Goal: Task Accomplishment & Management: Manage account settings

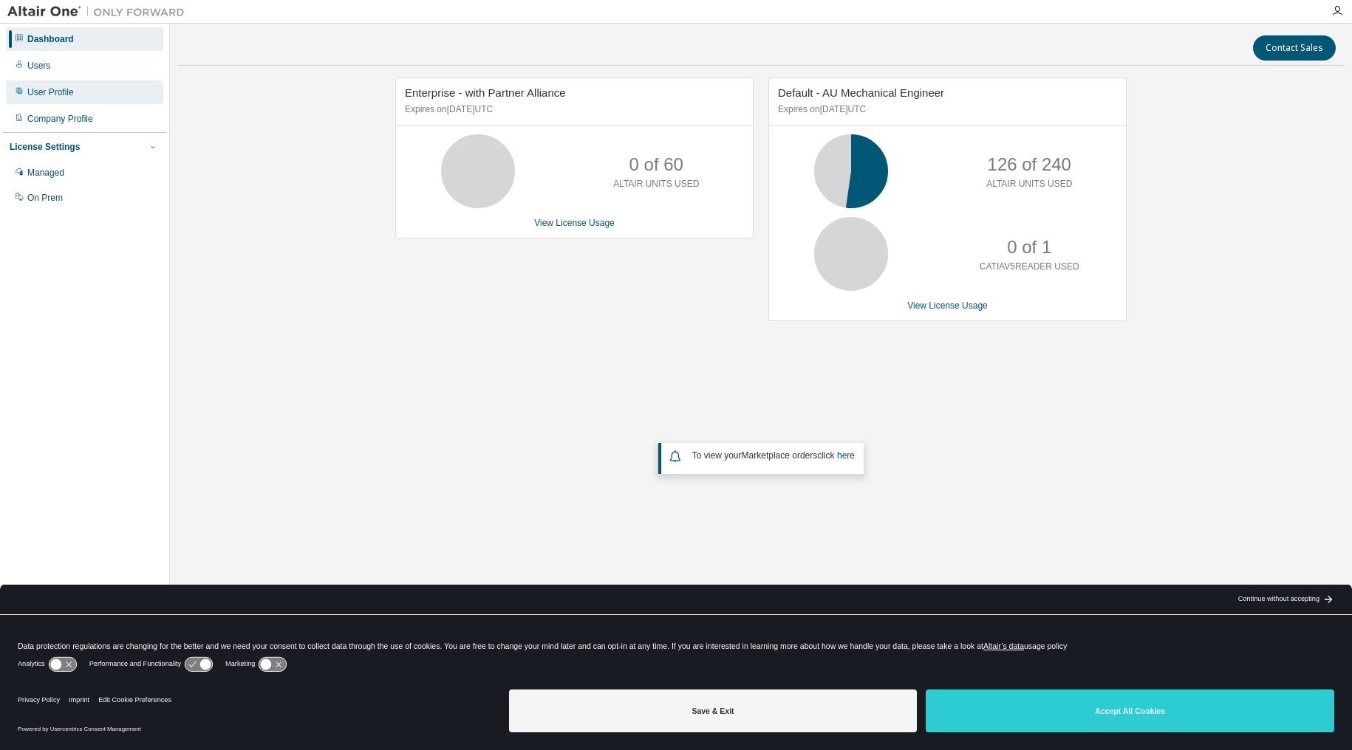
click at [64, 92] on div "User Profile" at bounding box center [50, 92] width 47 height 12
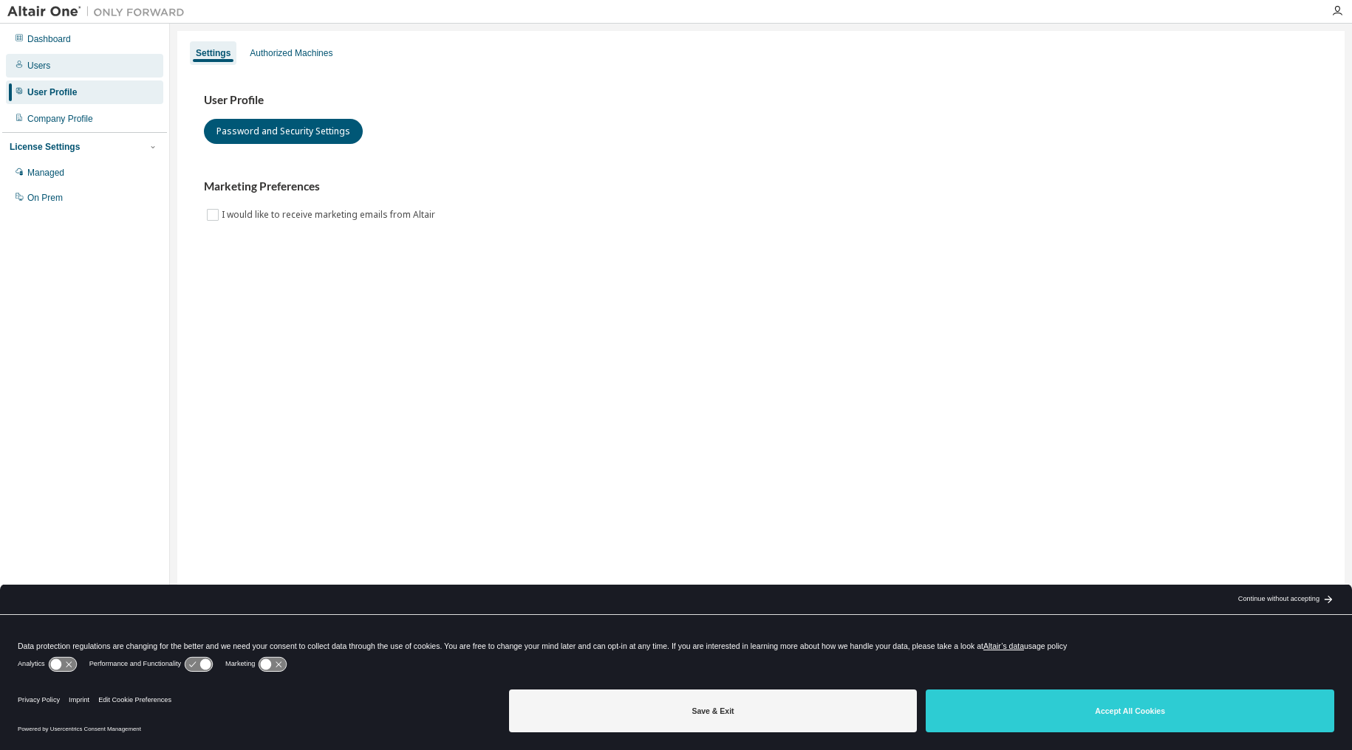
click at [35, 66] on div "Users" at bounding box center [38, 66] width 23 height 12
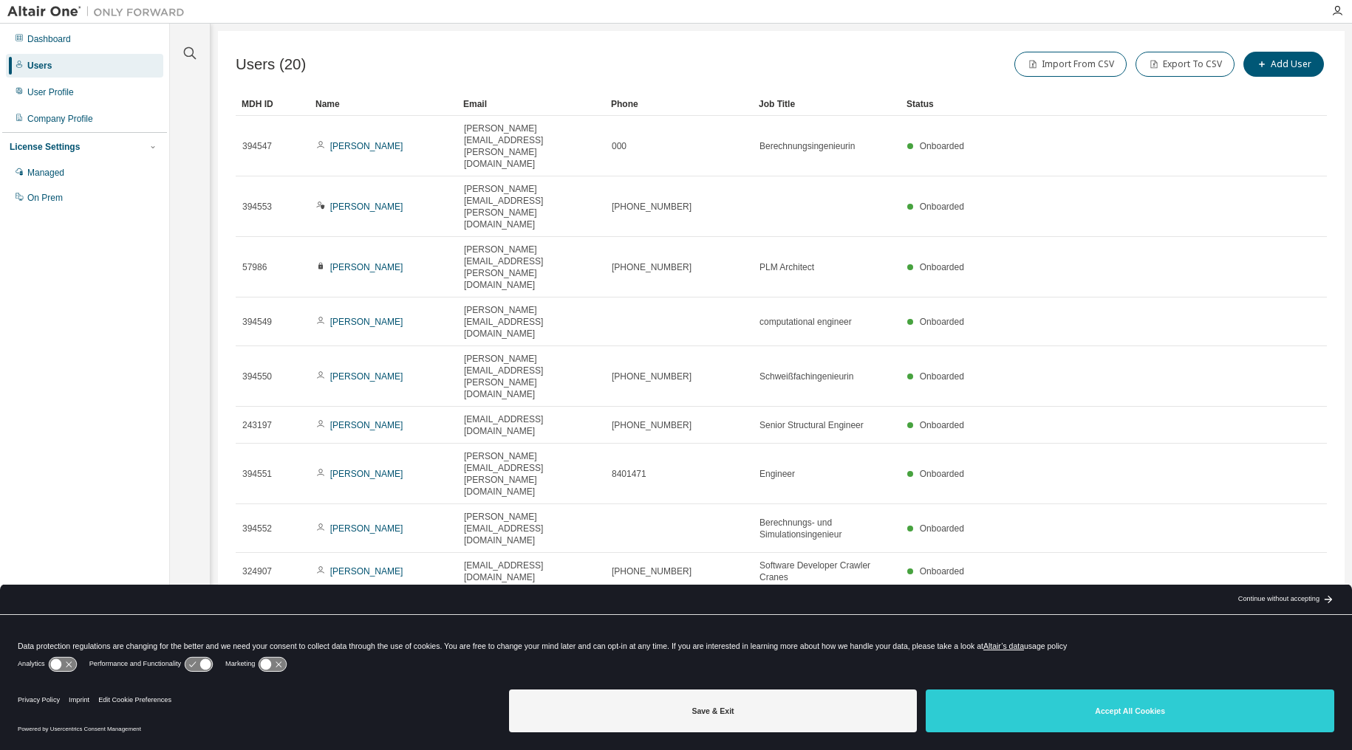
click at [326, 105] on div "Name" at bounding box center [383, 104] width 136 height 24
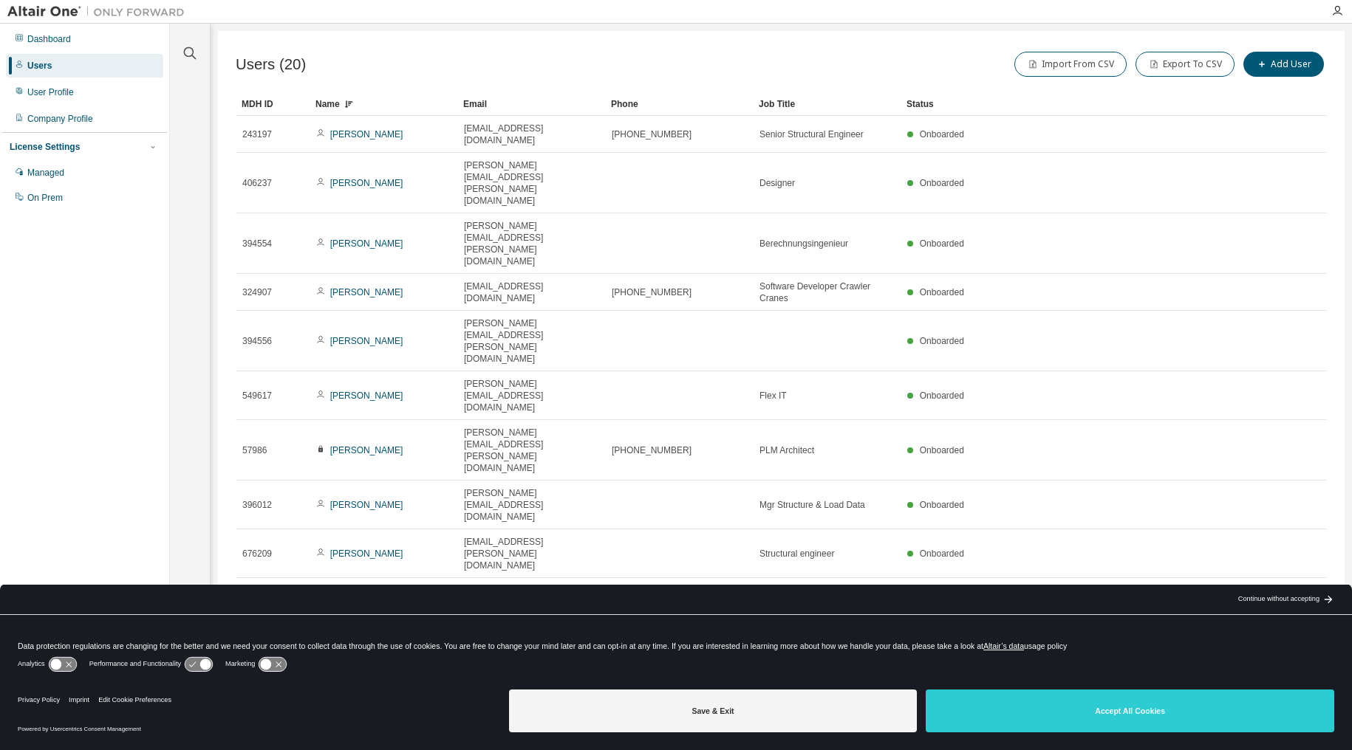
click at [327, 104] on div "Name" at bounding box center [383, 104] width 136 height 24
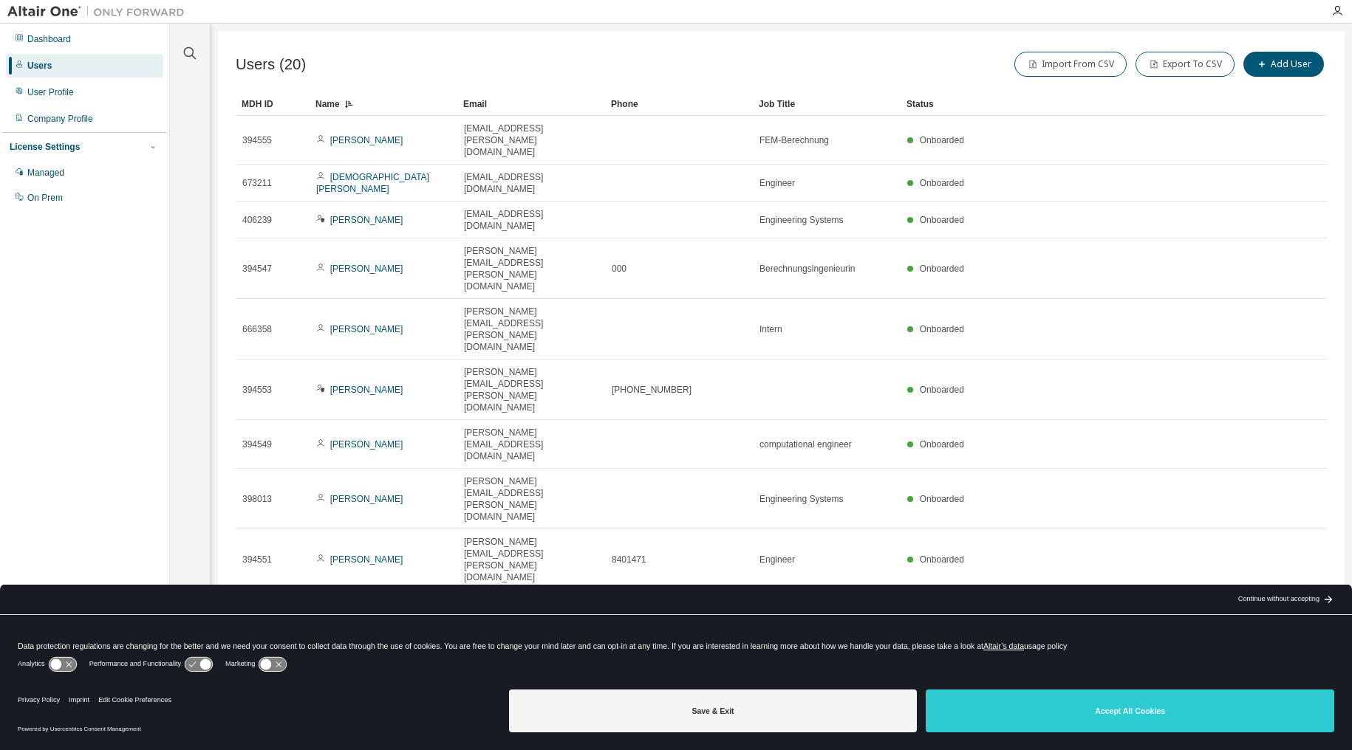
click at [1290, 660] on icon "button" at bounding box center [1289, 669] width 18 height 18
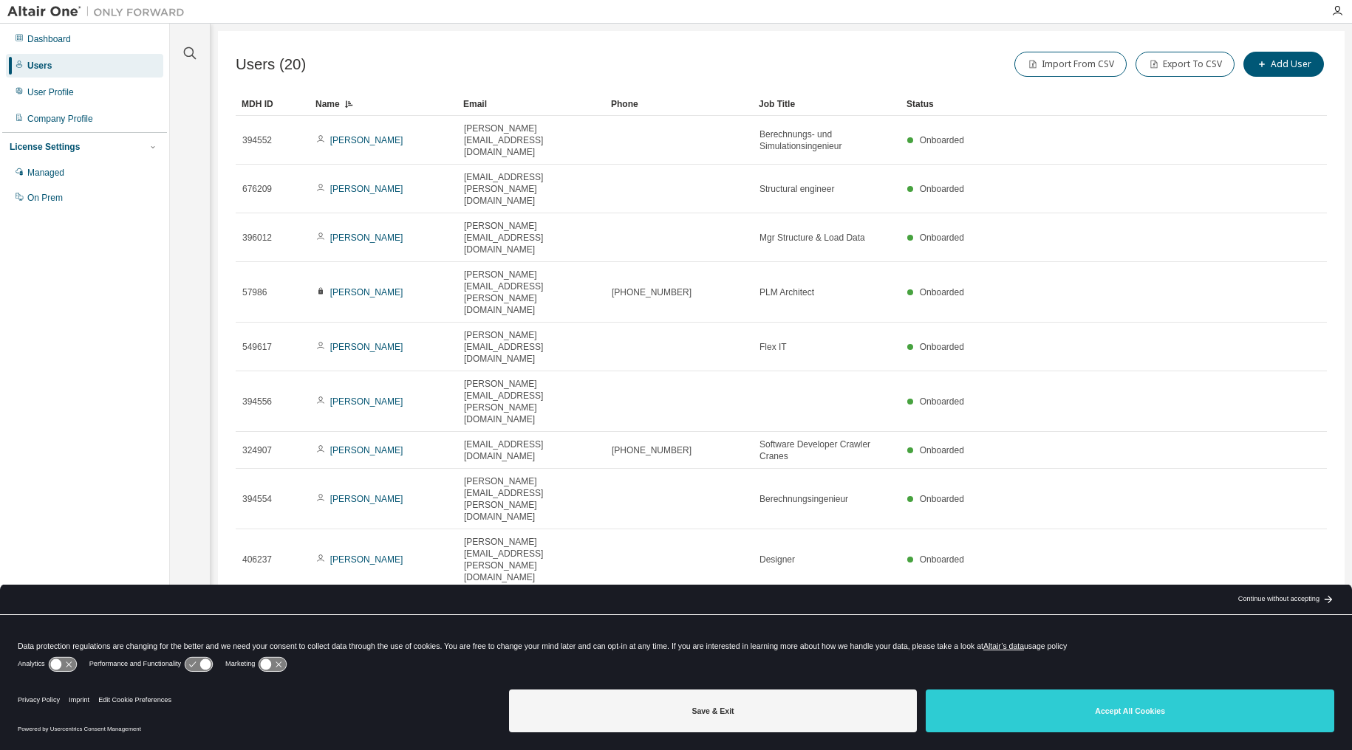
click at [1265, 641] on icon "button" at bounding box center [1266, 644] width 4 height 7
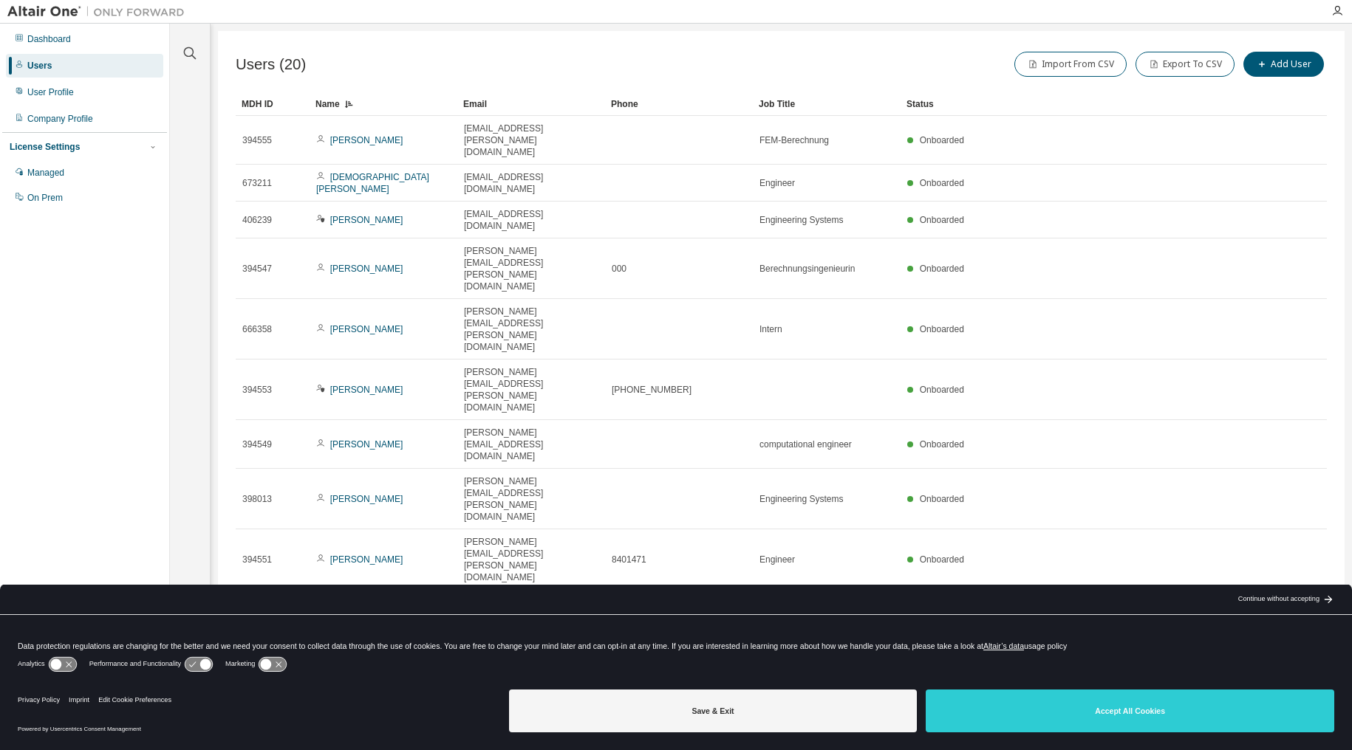
click at [1286, 660] on icon "button" at bounding box center [1289, 669] width 18 height 18
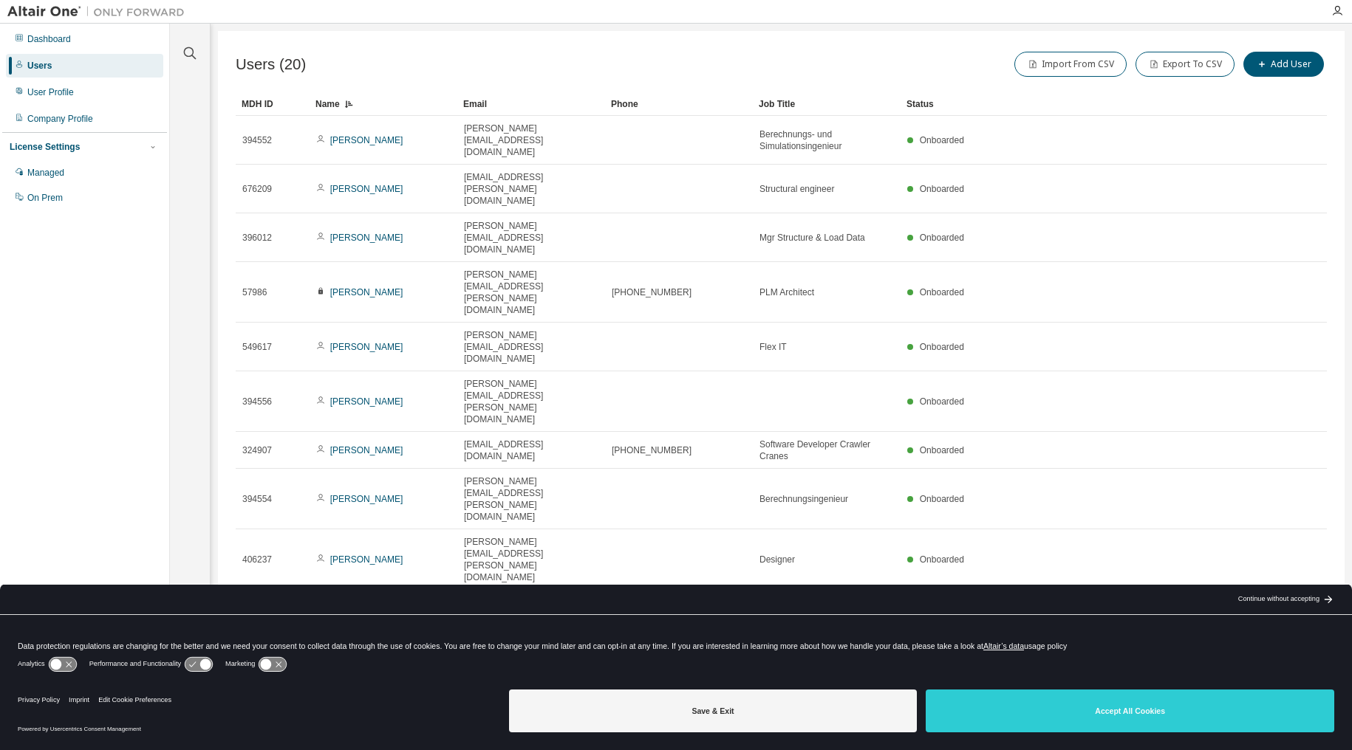
click at [1263, 636] on icon "button" at bounding box center [1267, 645] width 18 height 18
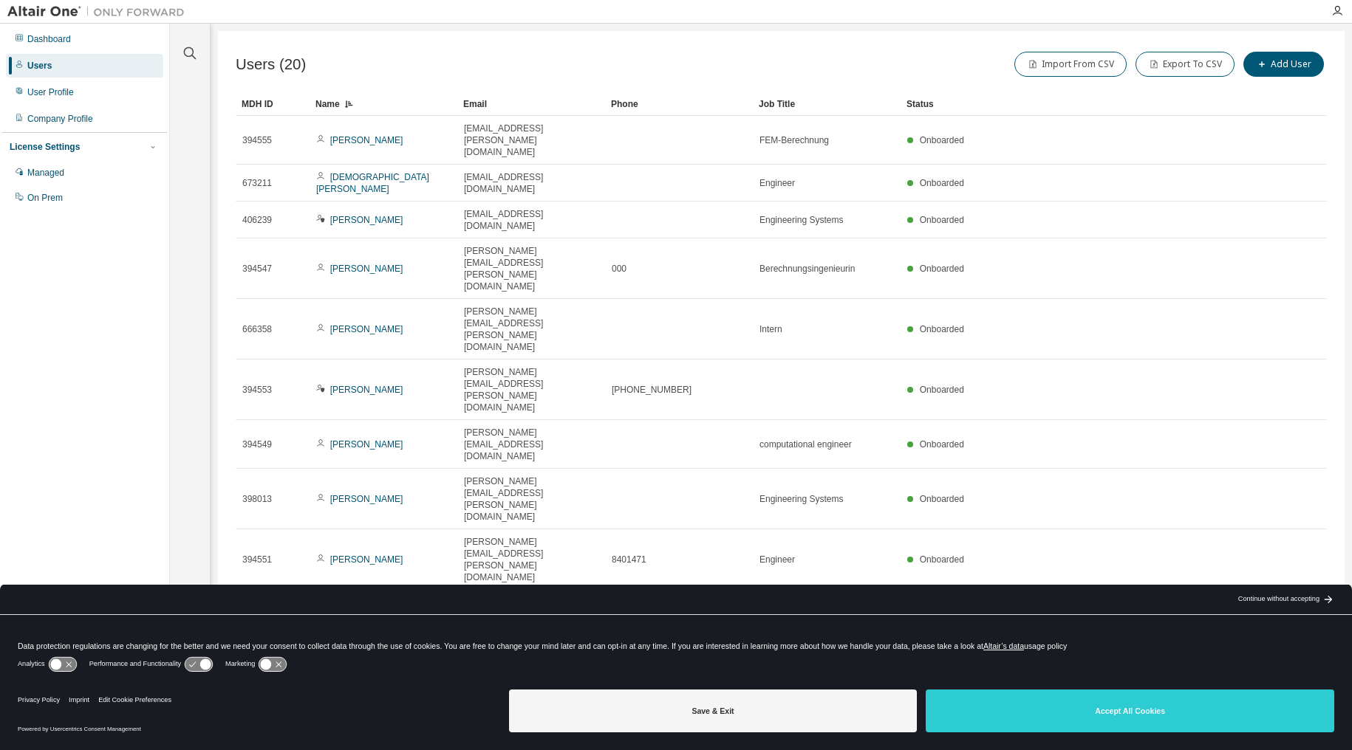
click at [1286, 660] on icon "button" at bounding box center [1289, 669] width 18 height 18
type input "*"
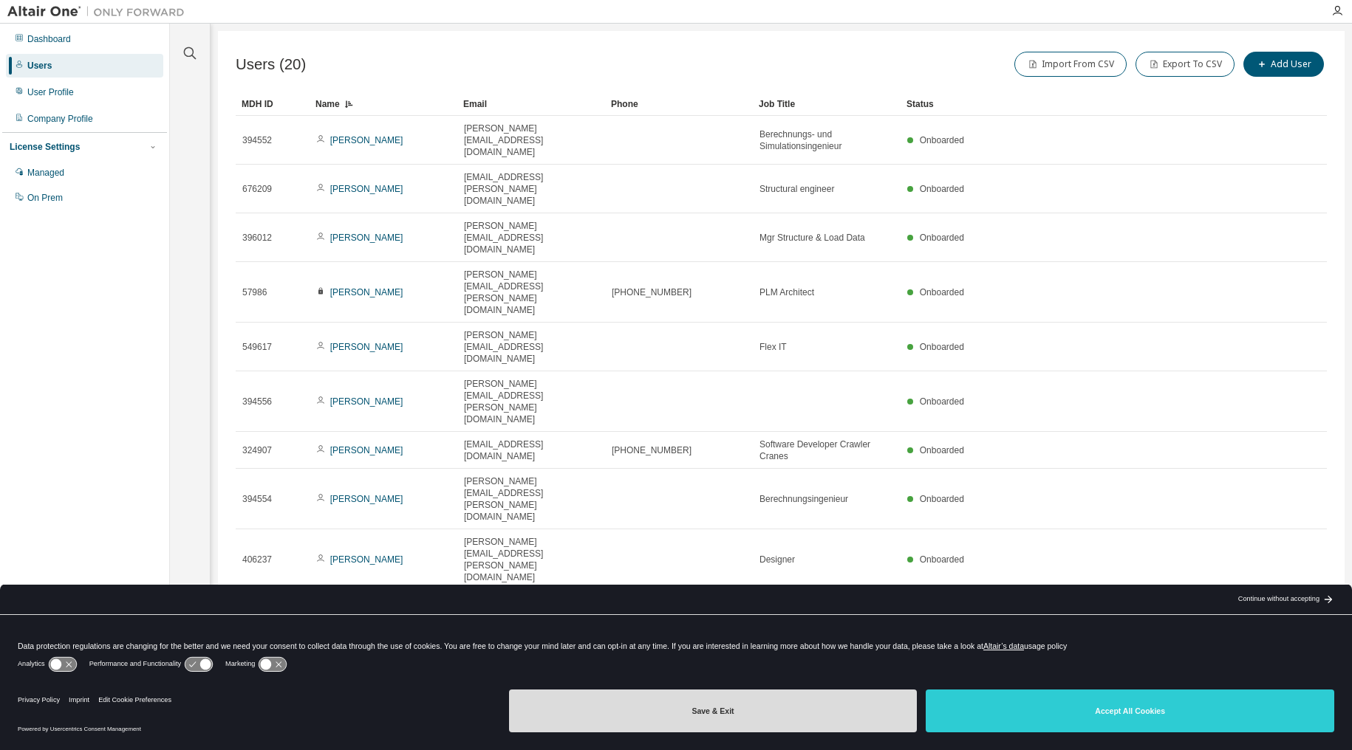
click at [658, 712] on button "Save & Exit" at bounding box center [713, 711] width 408 height 43
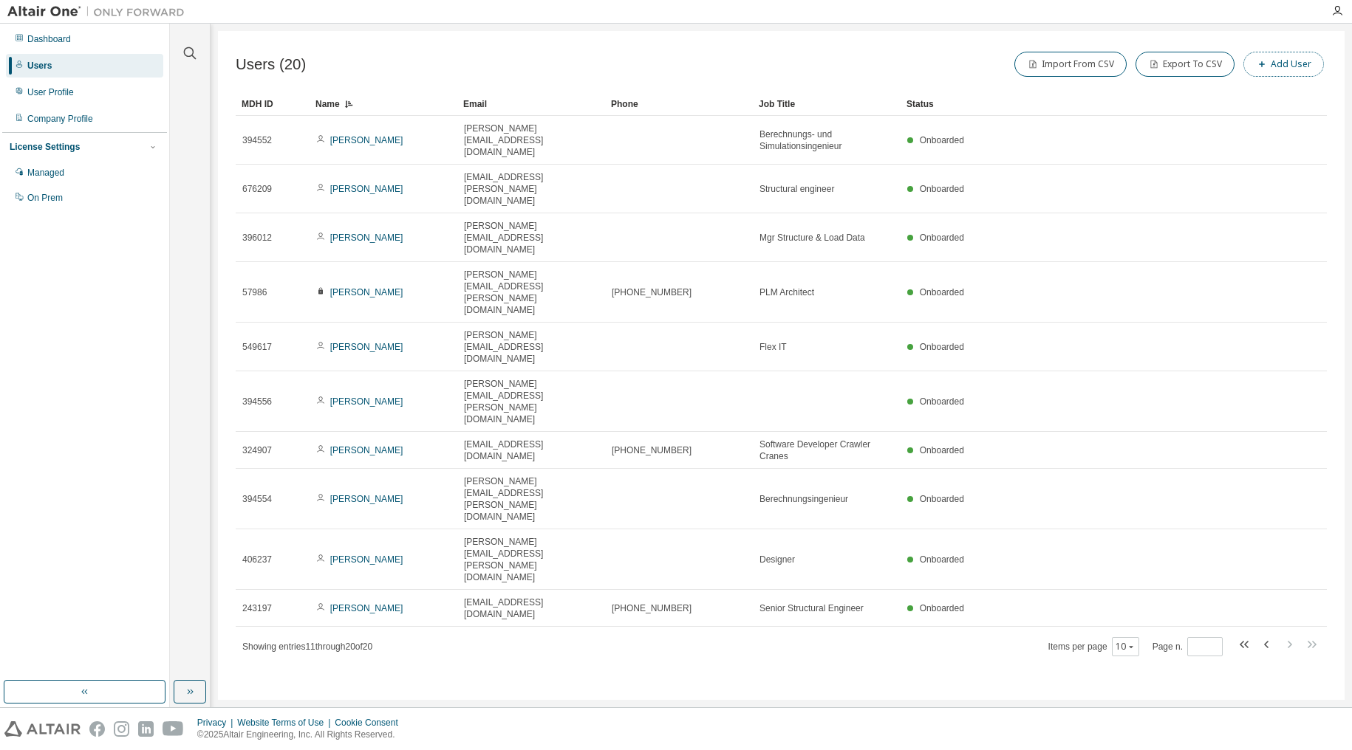
click at [1268, 65] on span "button" at bounding box center [1262, 64] width 12 height 12
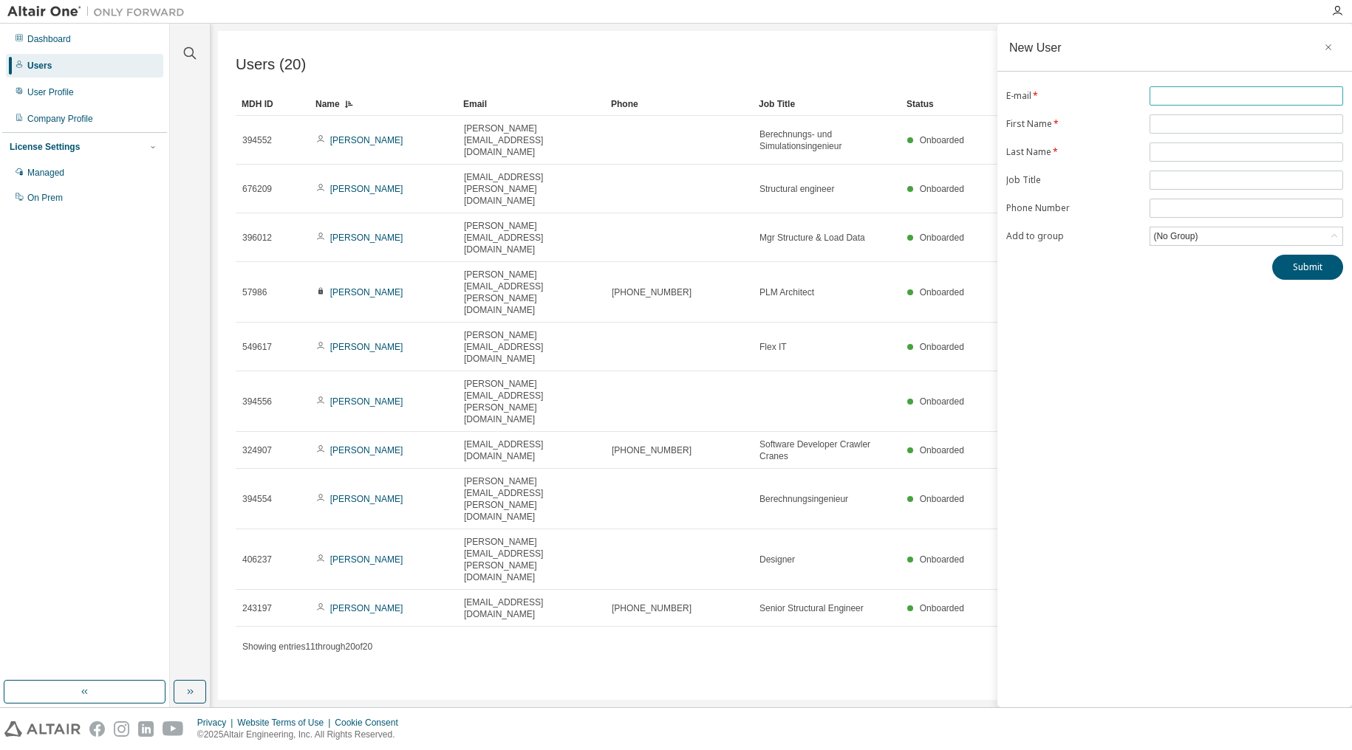
click at [1190, 91] on input "text" at bounding box center [1246, 96] width 186 height 12
type input "**********"
click at [1167, 123] on input "text" at bounding box center [1246, 124] width 186 height 12
paste input "**********"
drag, startPoint x: 1185, startPoint y: 126, endPoint x: 1246, endPoint y: 125, distance: 61.3
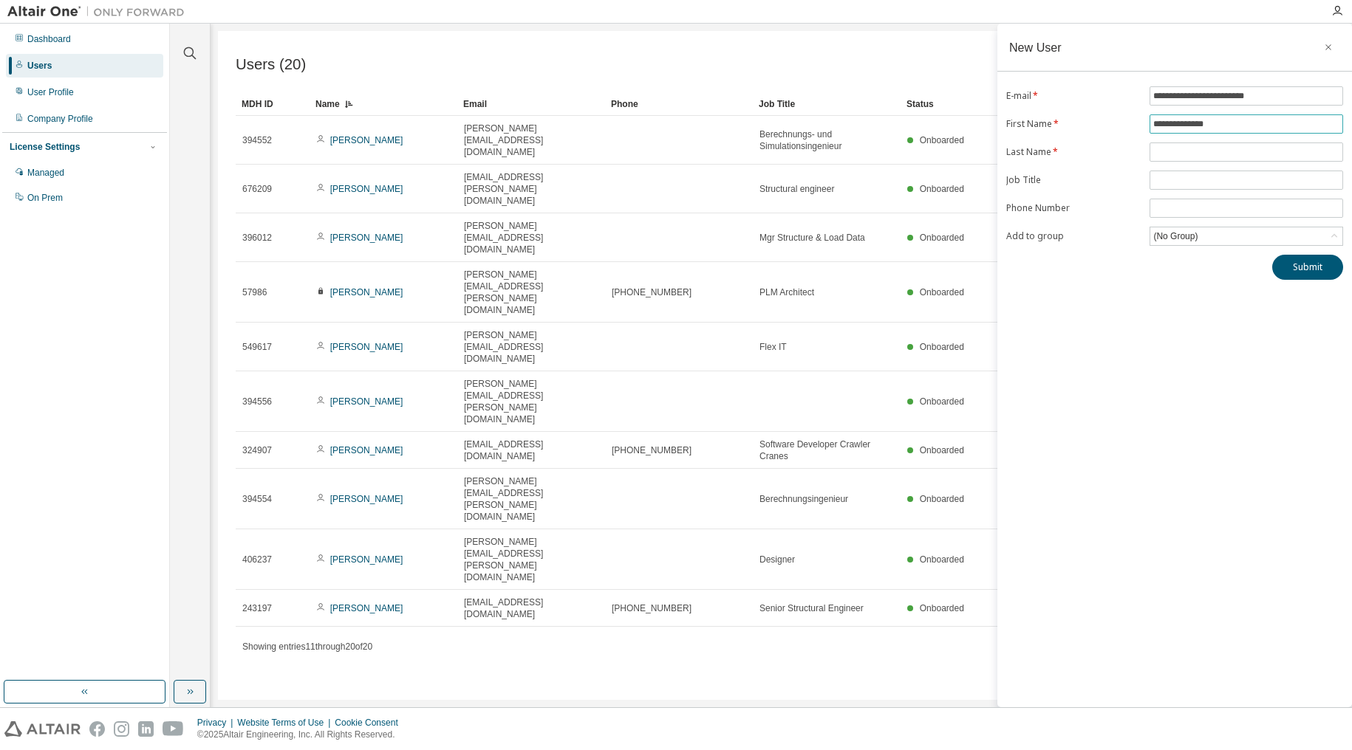
click at [1246, 125] on input "**********" at bounding box center [1246, 124] width 186 height 12
type input "*******"
click at [1205, 156] on input "text" at bounding box center [1246, 152] width 186 height 12
paste input "*******"
type input "*******"
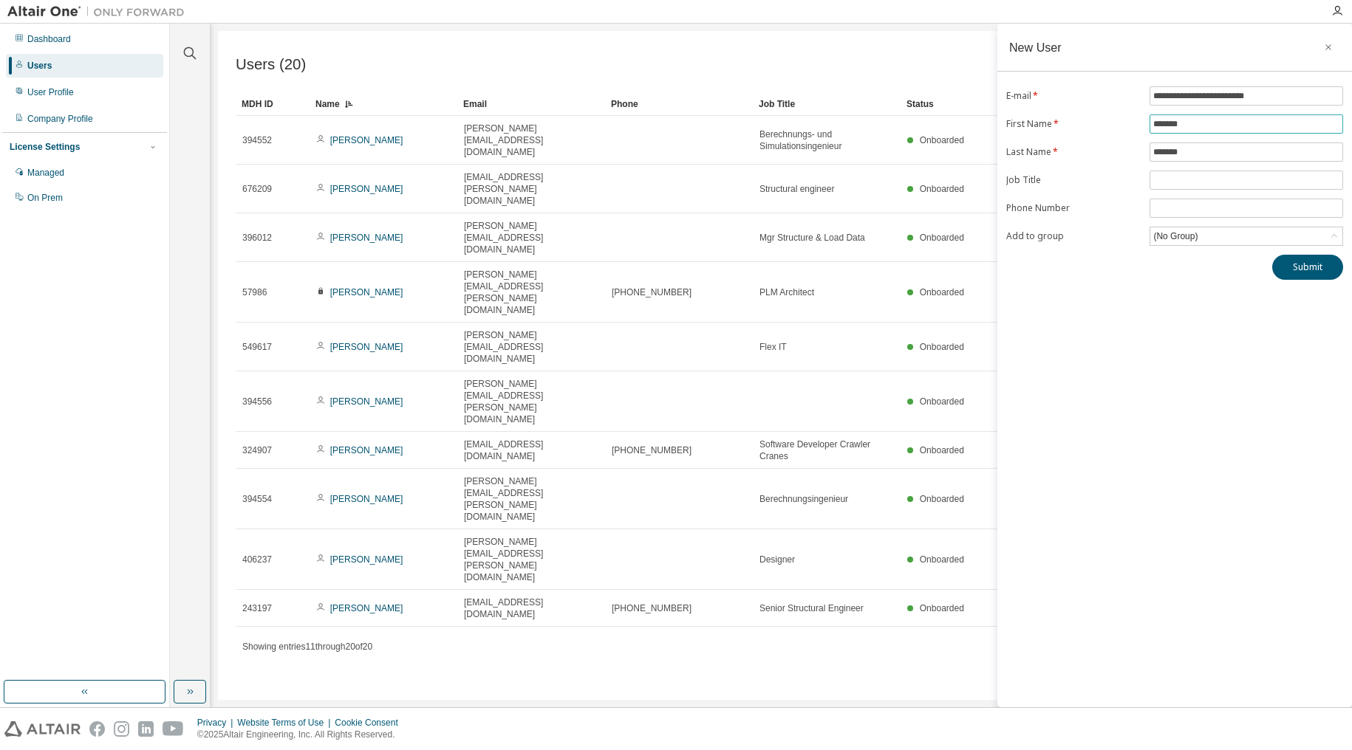
click at [1231, 130] on input "*******" at bounding box center [1246, 124] width 186 height 12
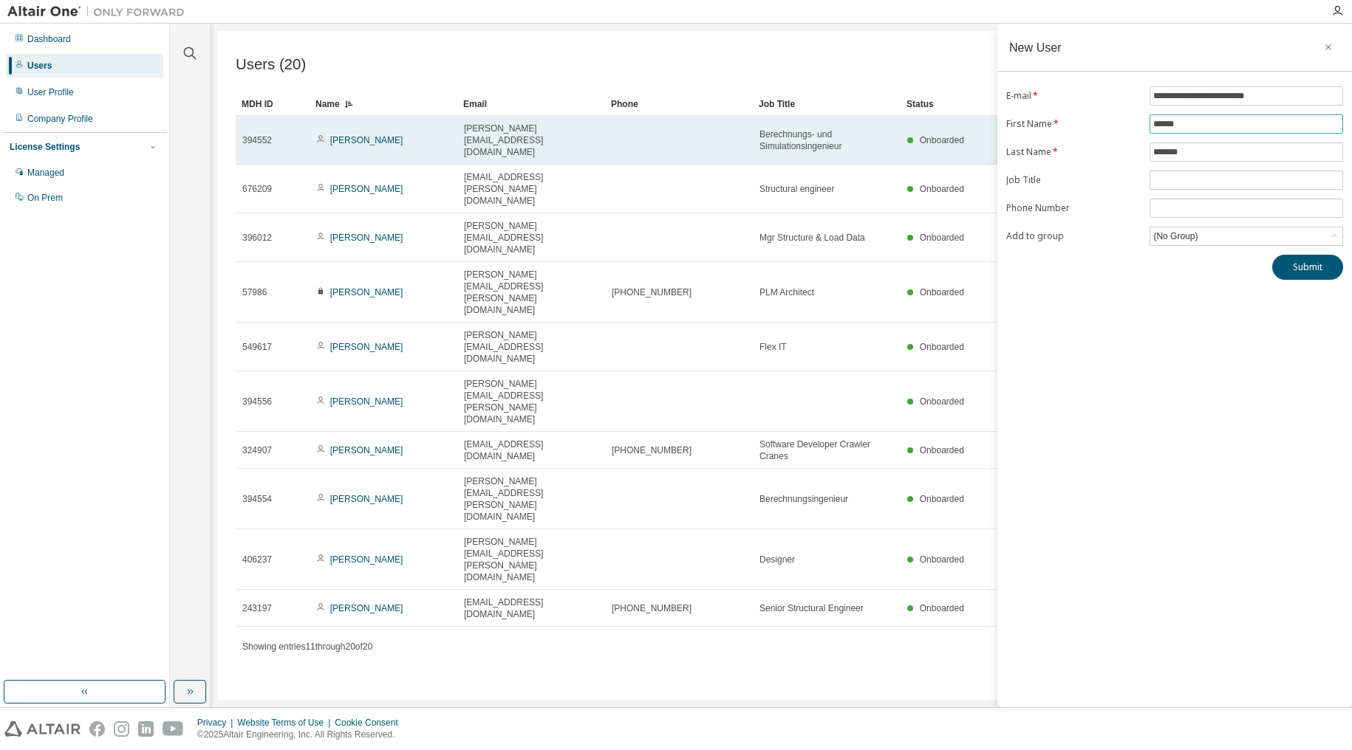
type input "******"
drag, startPoint x: 841, startPoint y: 137, endPoint x: 744, endPoint y: 118, distance: 99.4
click at [744, 118] on tr "394552 [PERSON_NAME] [PERSON_NAME][EMAIL_ADDRESS][DOMAIN_NAME] Berechnungs- und…" at bounding box center [781, 140] width 1091 height 49
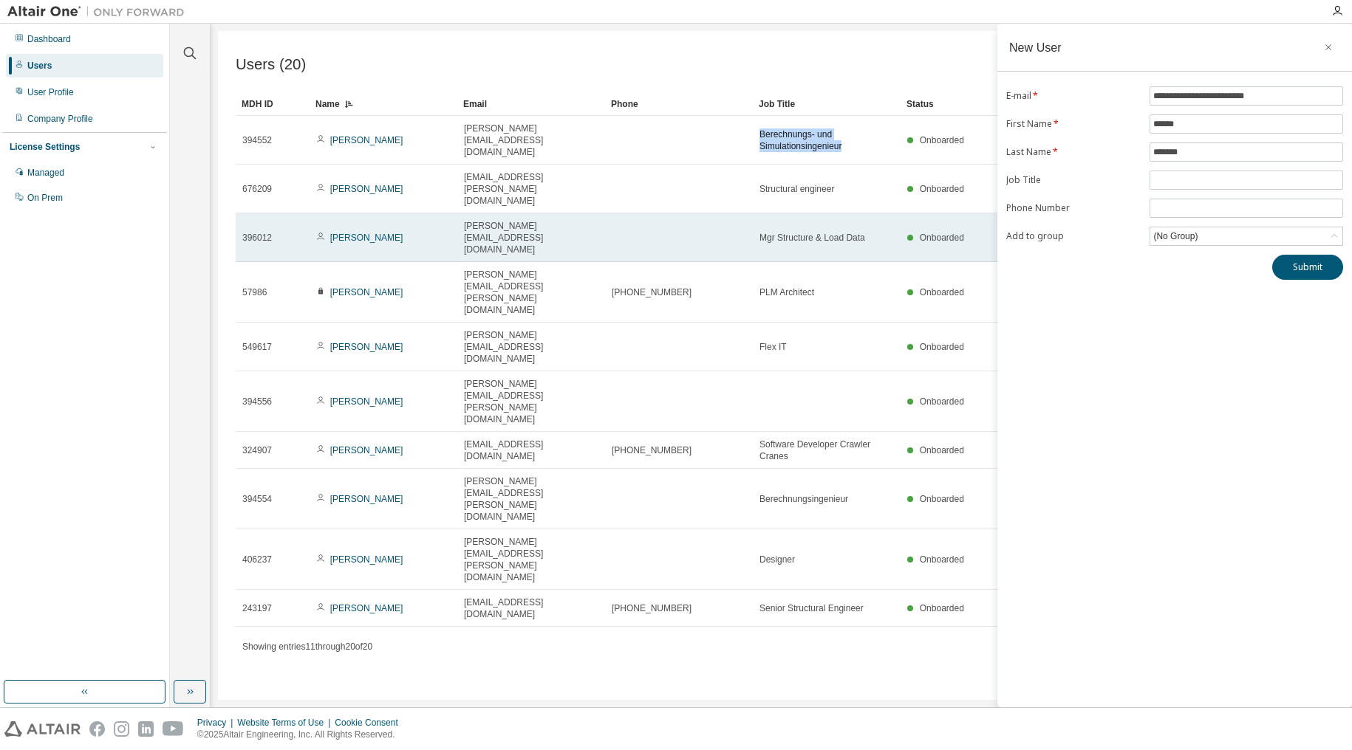
copy tr "Berechnungs- und Simulationsingenieur"
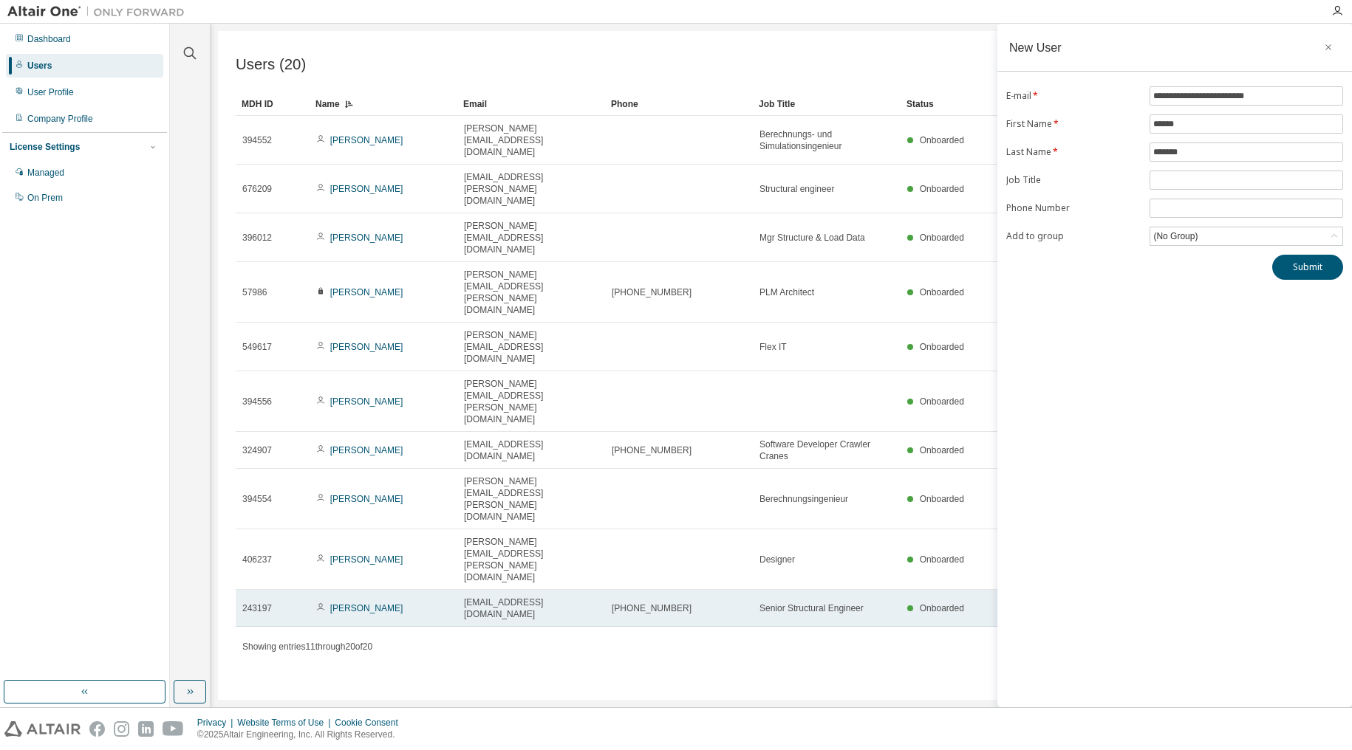
click at [864, 603] on div "Senior Structural Engineer" at bounding box center [826, 609] width 134 height 12
drag, startPoint x: 864, startPoint y: 377, endPoint x: 759, endPoint y: 375, distance: 104.2
click at [759, 603] on div "Senior Structural Engineer" at bounding box center [826, 609] width 134 height 12
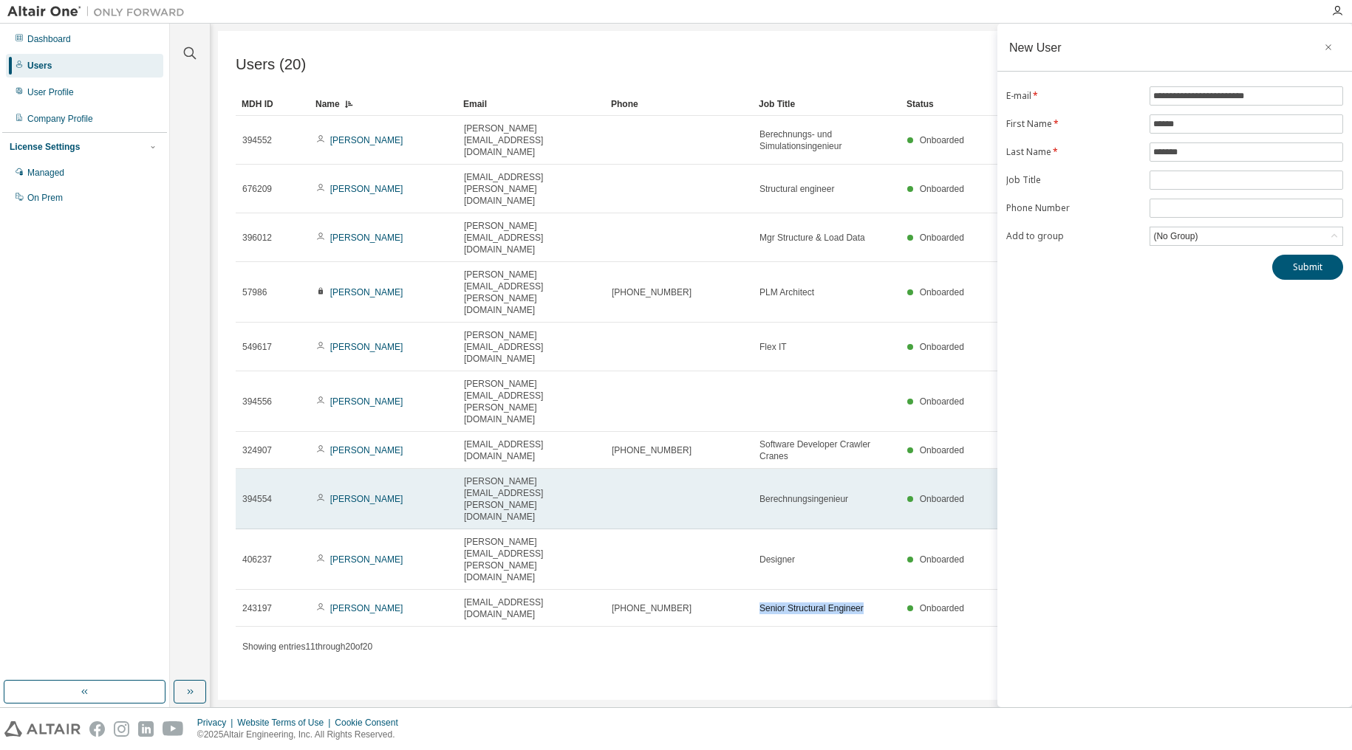
copy span "Senior Structural Engineer"
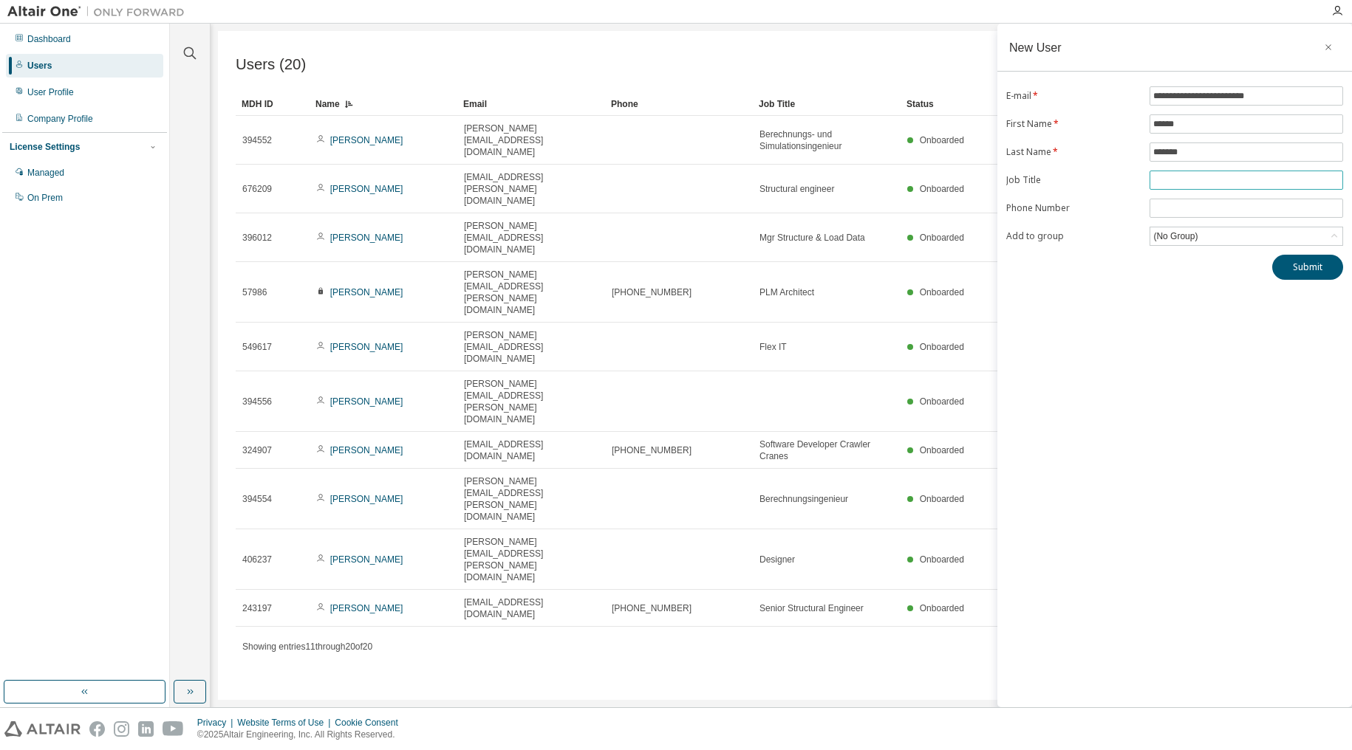
click at [1172, 178] on input "text" at bounding box center [1246, 180] width 186 height 12
paste input "**********"
type input "**********"
click at [1193, 208] on input "tel" at bounding box center [1246, 208] width 186 height 12
click at [1189, 211] on input "tel" at bounding box center [1246, 208] width 186 height 12
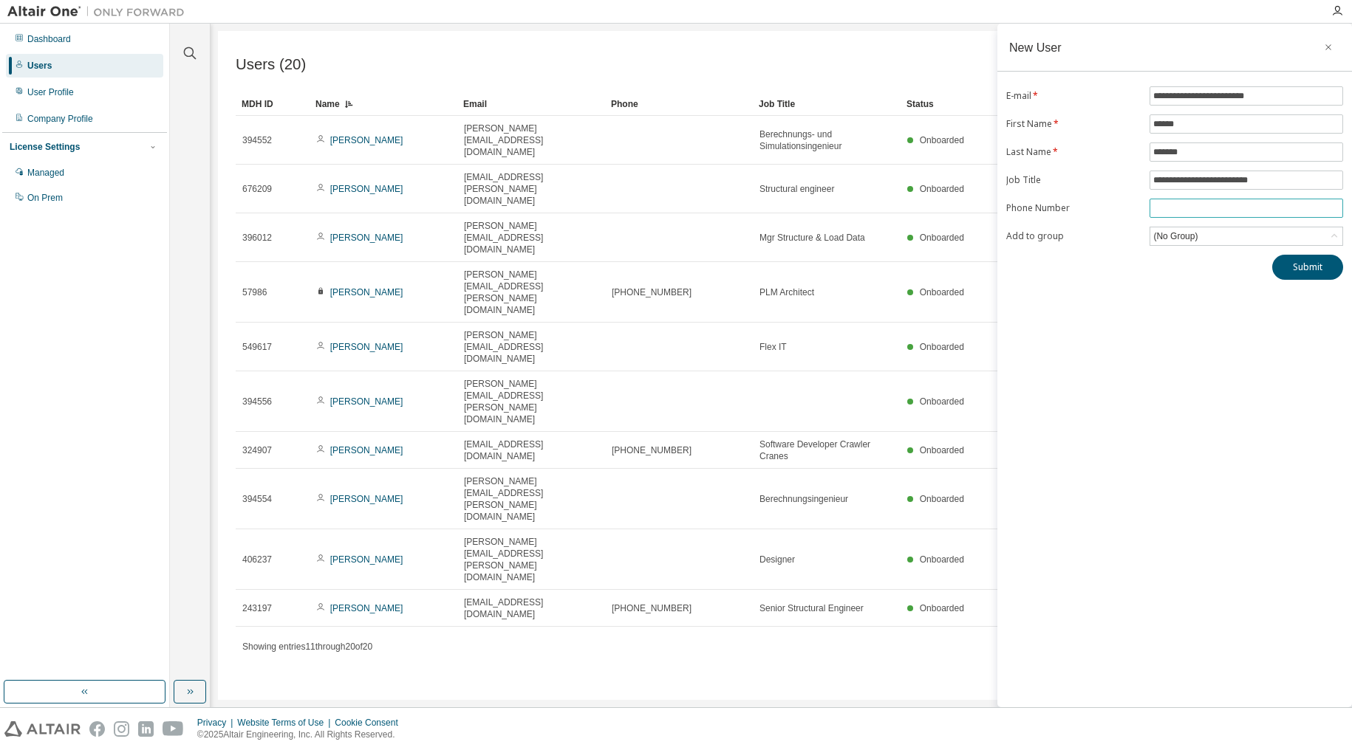
paste input "**********"
type input "**********"
click at [1224, 240] on div "(No Group)" at bounding box center [1246, 237] width 192 height 18
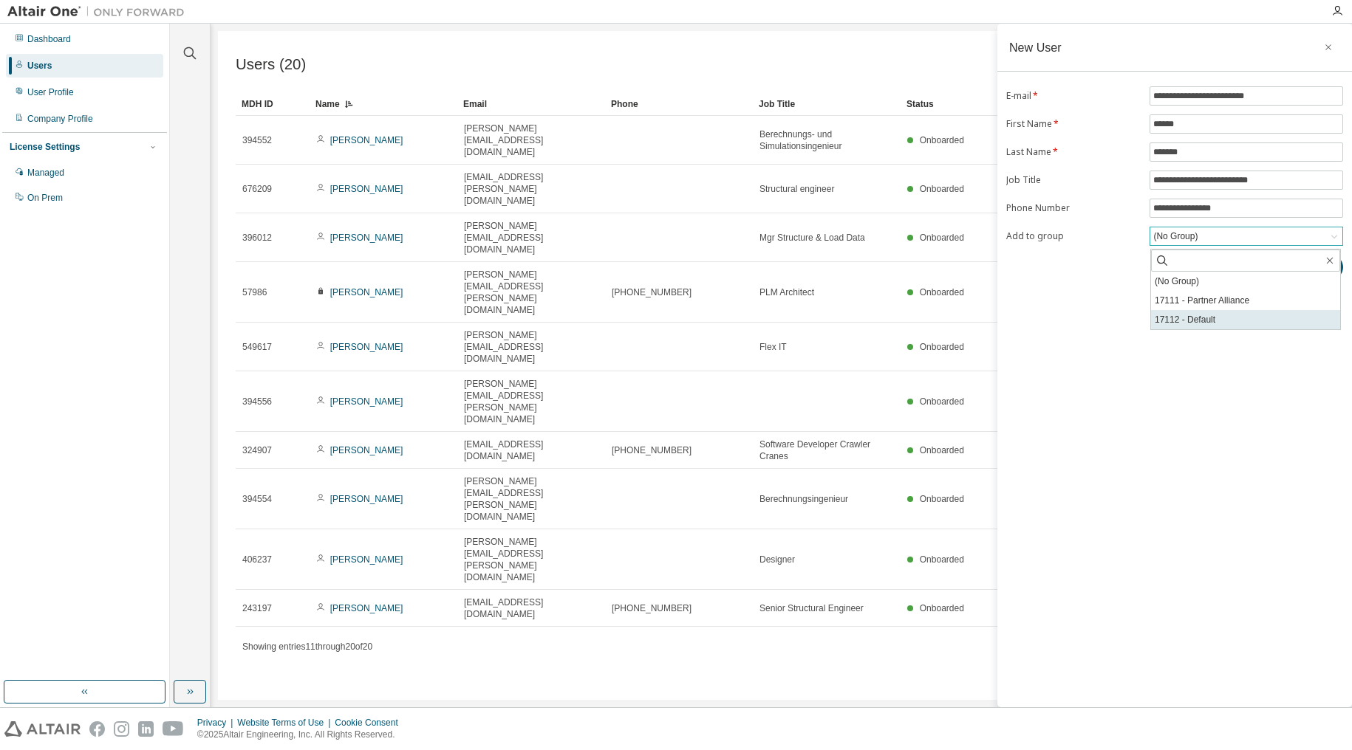
click at [1197, 316] on li "17112 - Default" at bounding box center [1245, 319] width 189 height 19
click at [1305, 267] on button "Submit" at bounding box center [1307, 267] width 71 height 25
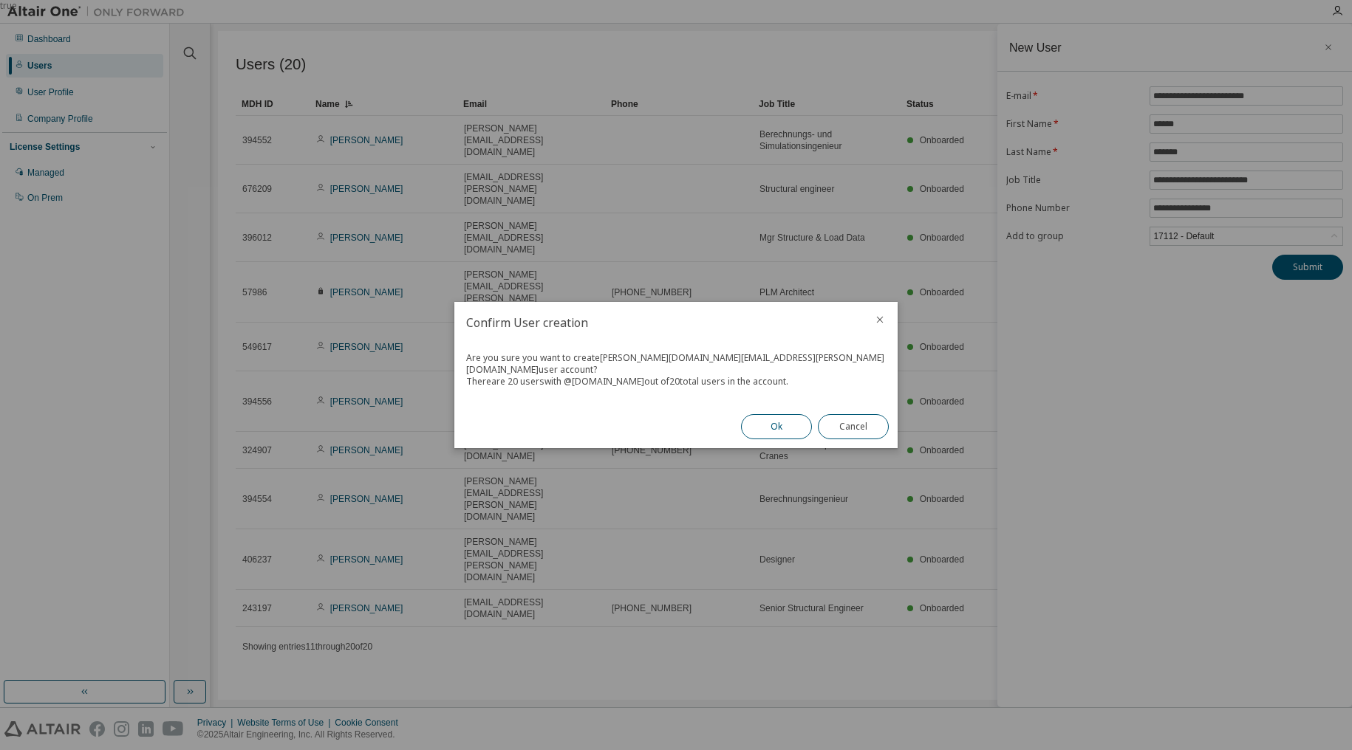
click at [777, 428] on button "Ok" at bounding box center [776, 426] width 71 height 25
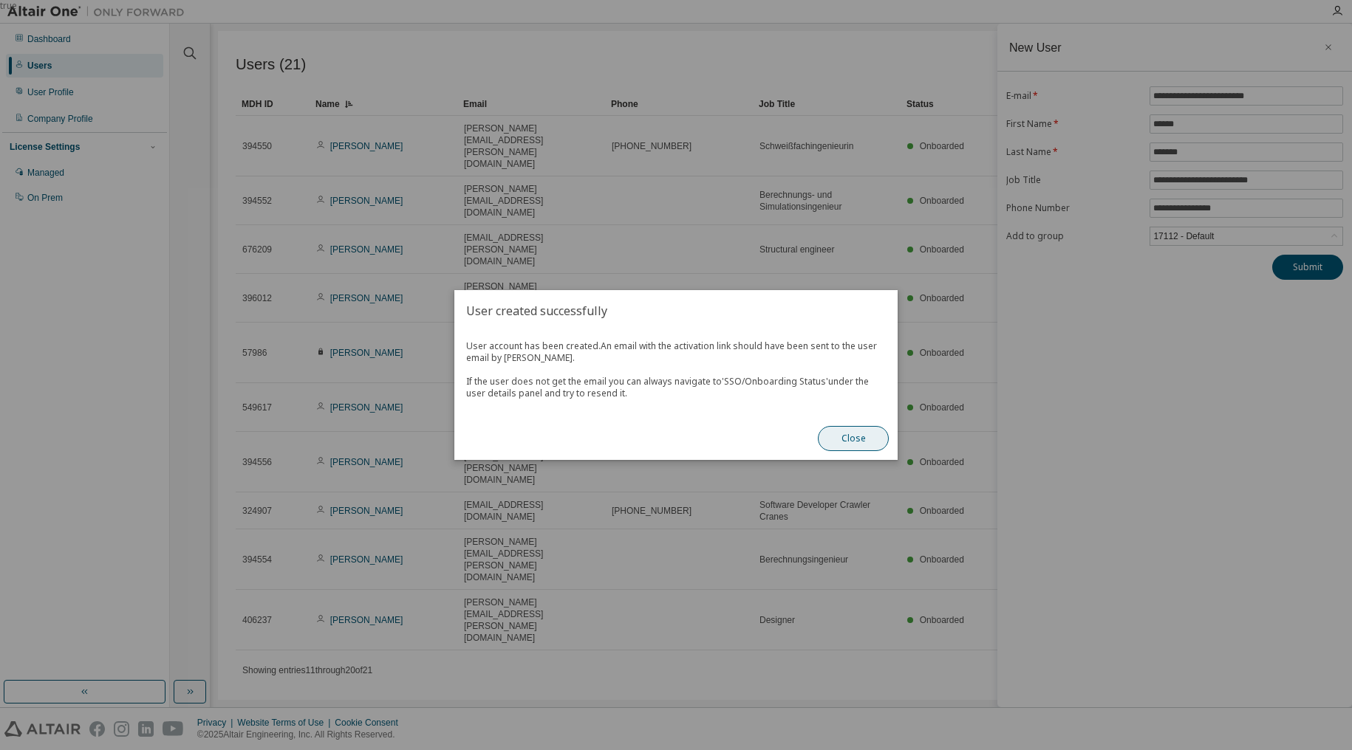
click at [852, 437] on button "Close" at bounding box center [853, 438] width 71 height 25
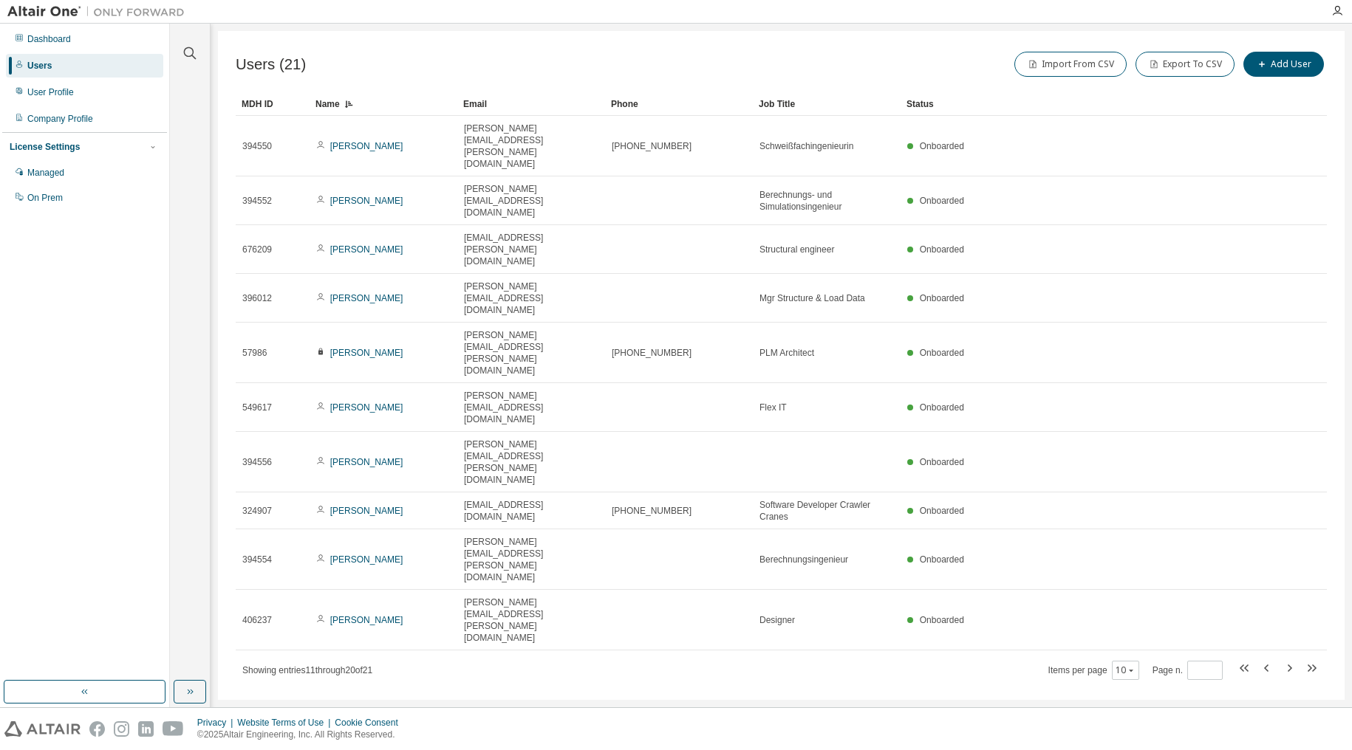
click at [351, 105] on icon at bounding box center [350, 105] width 4 height 1
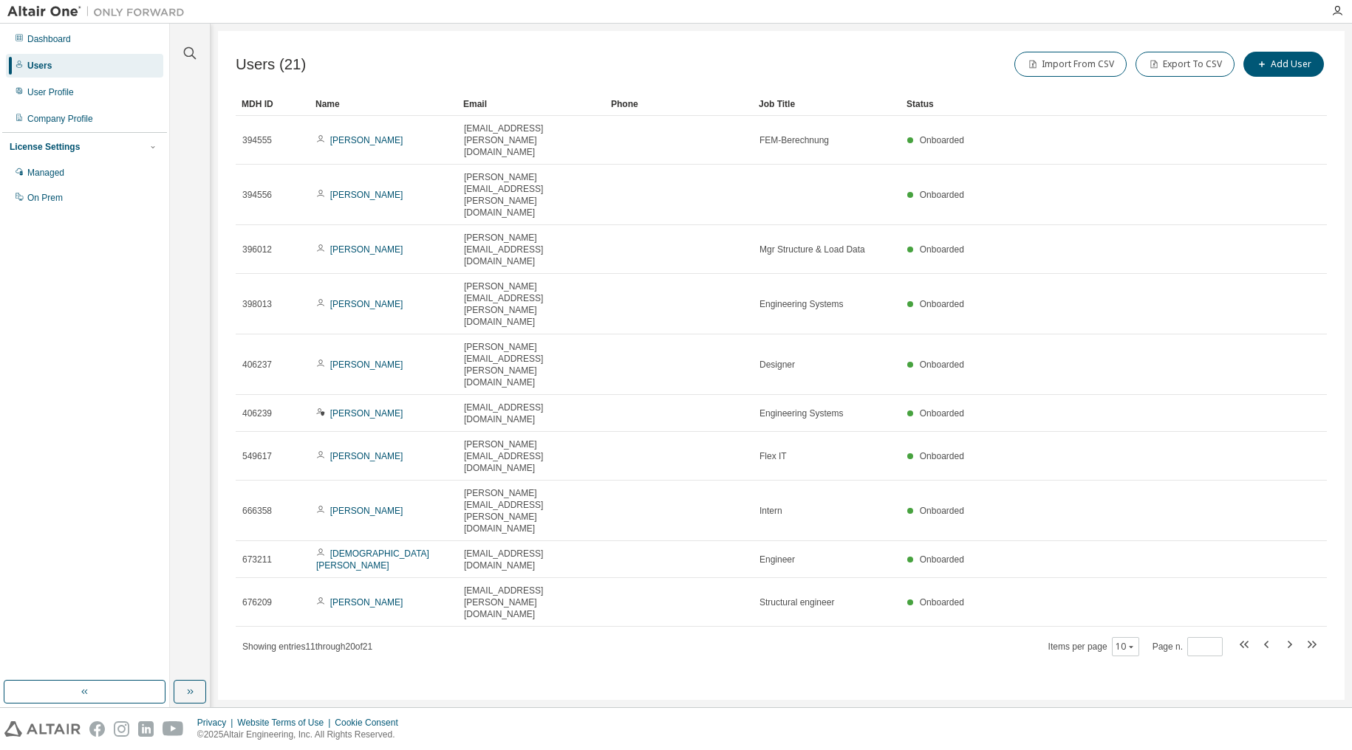
click at [351, 105] on div "Name" at bounding box center [383, 104] width 136 height 24
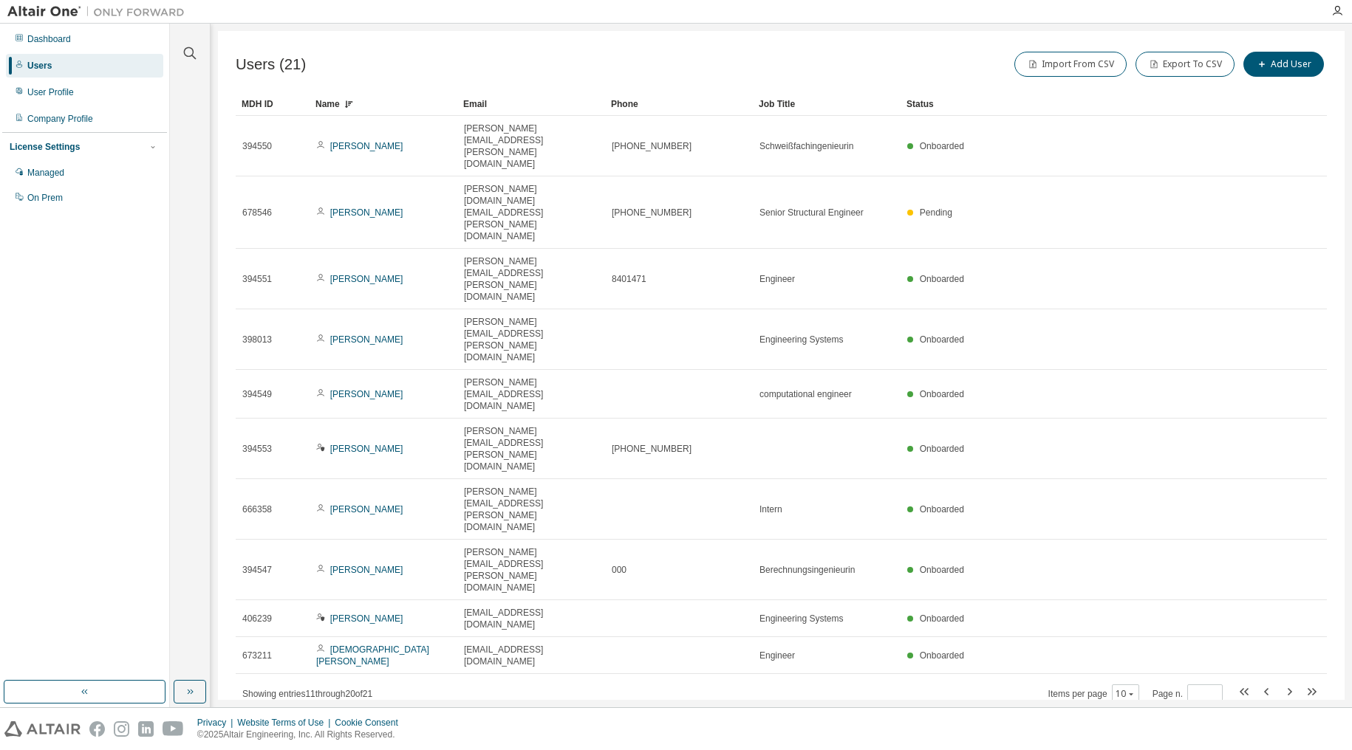
click at [324, 105] on div "Name" at bounding box center [383, 104] width 136 height 24
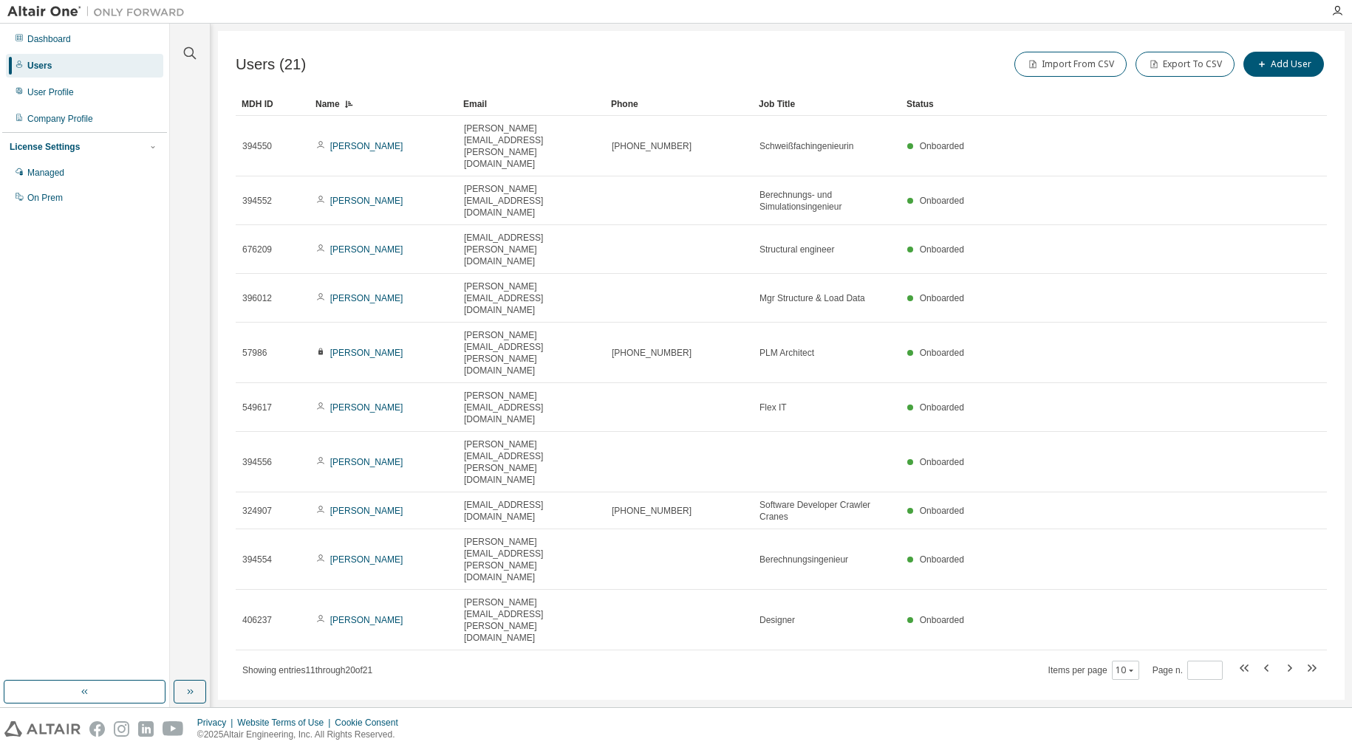
click at [324, 105] on div "Name" at bounding box center [383, 104] width 136 height 24
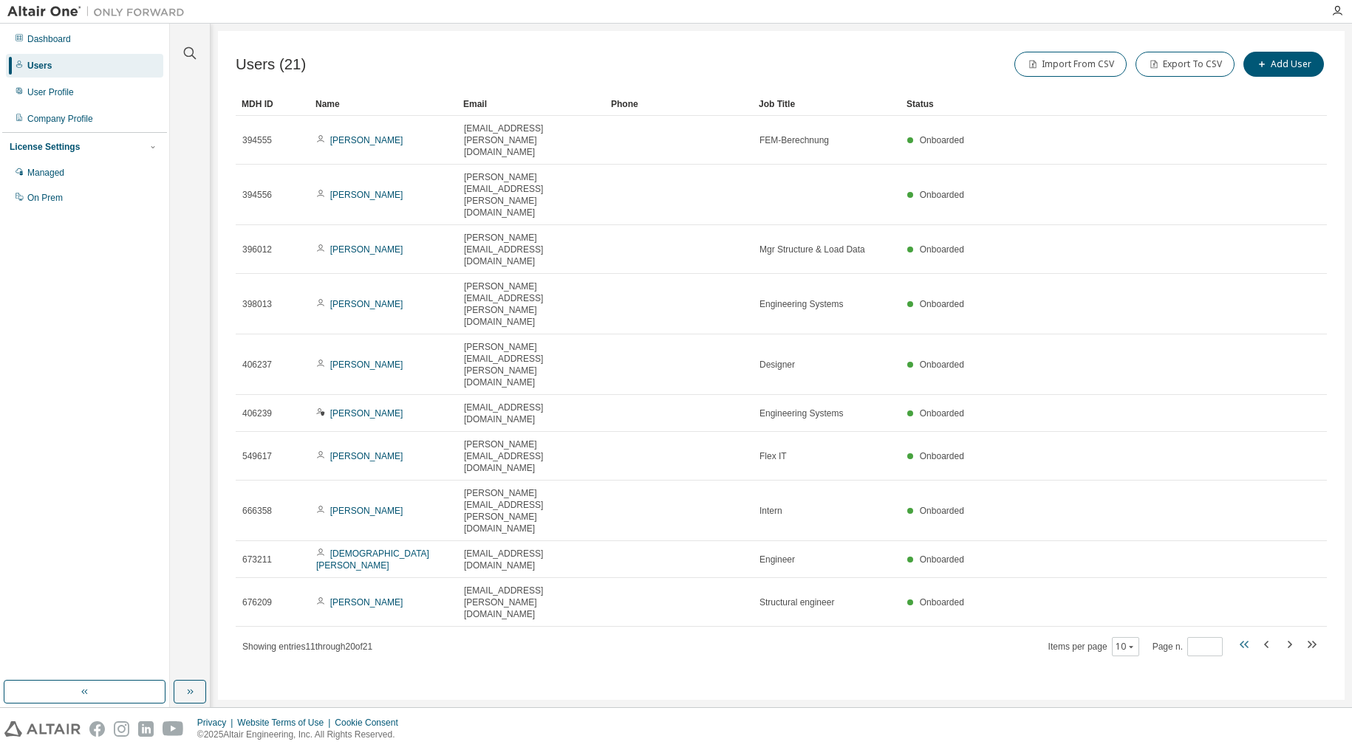
click at [1242, 636] on icon "button" at bounding box center [1245, 645] width 18 height 18
type input "*"
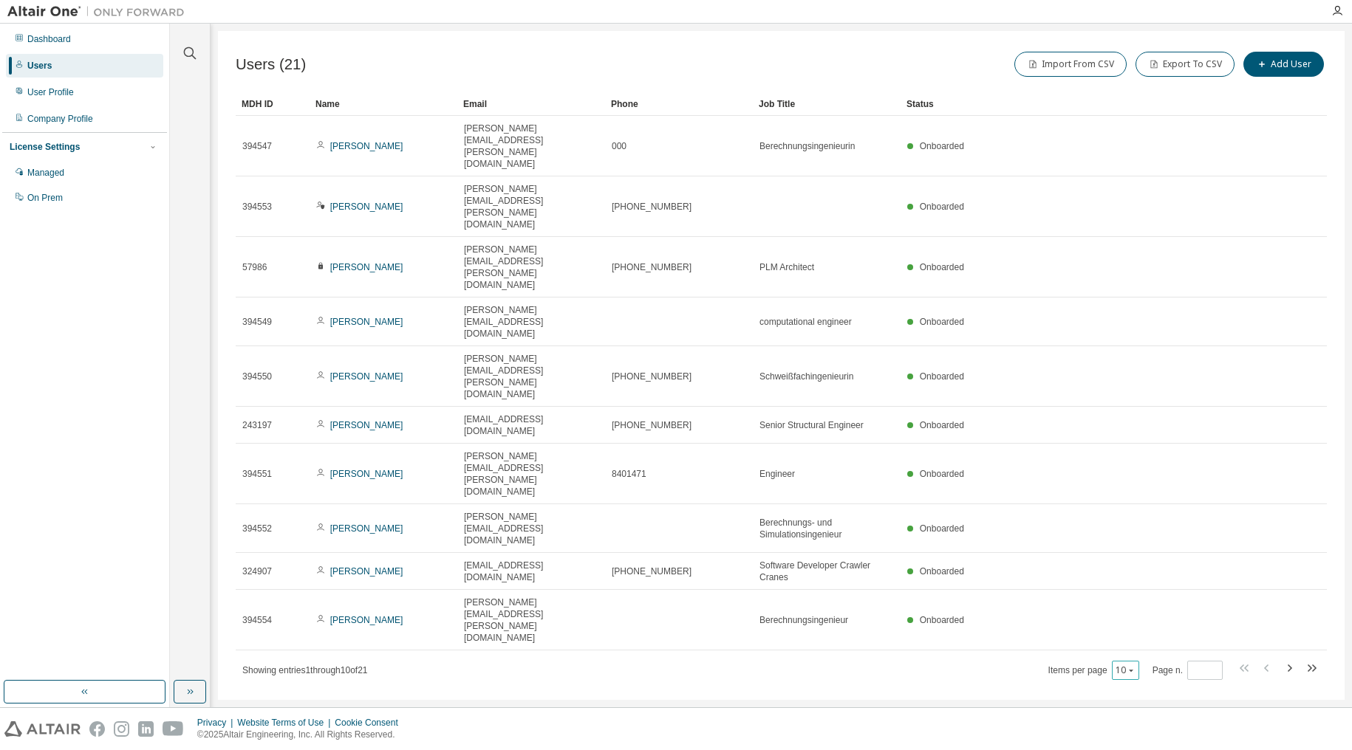
click at [1135, 665] on button "10" at bounding box center [1125, 671] width 20 height 12
click at [1133, 454] on div "20" at bounding box center [1172, 448] width 118 height 18
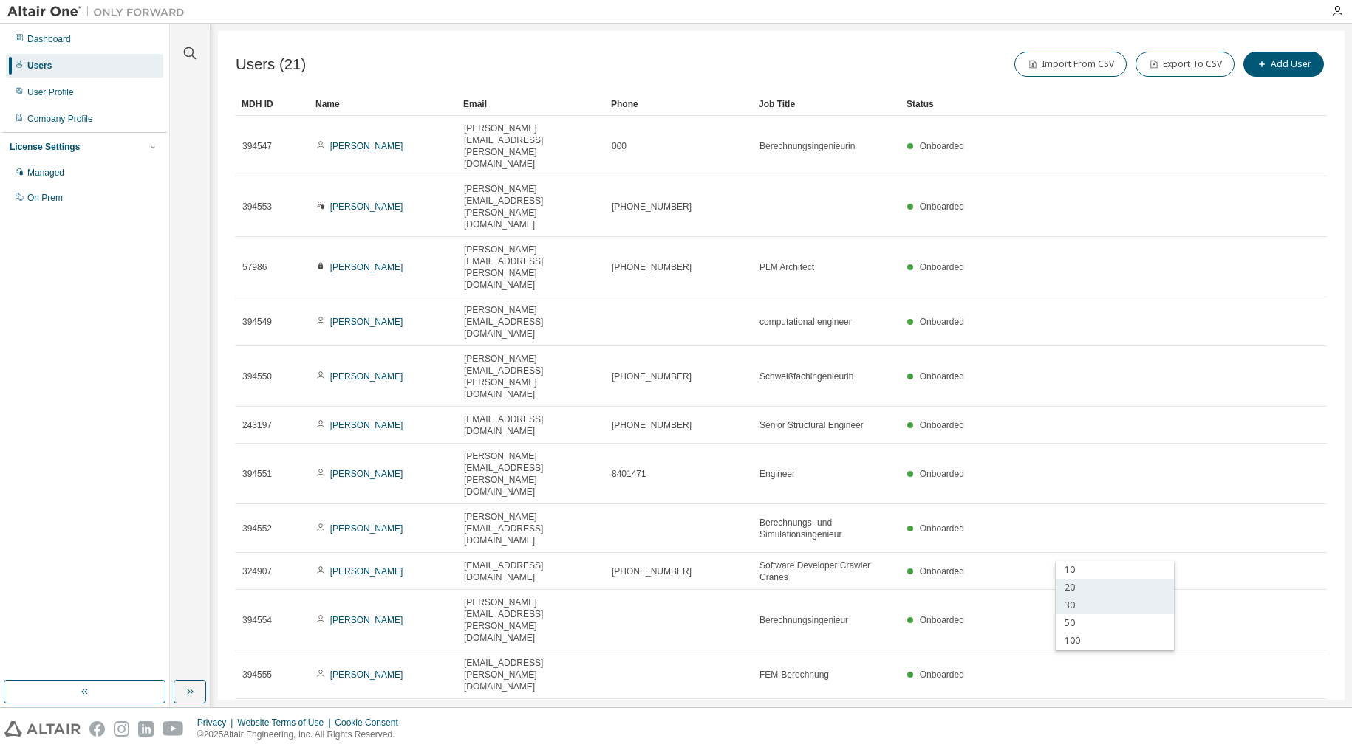
click at [1078, 602] on div "30" at bounding box center [1115, 606] width 118 height 18
click at [331, 109] on div "Name" at bounding box center [383, 104] width 136 height 24
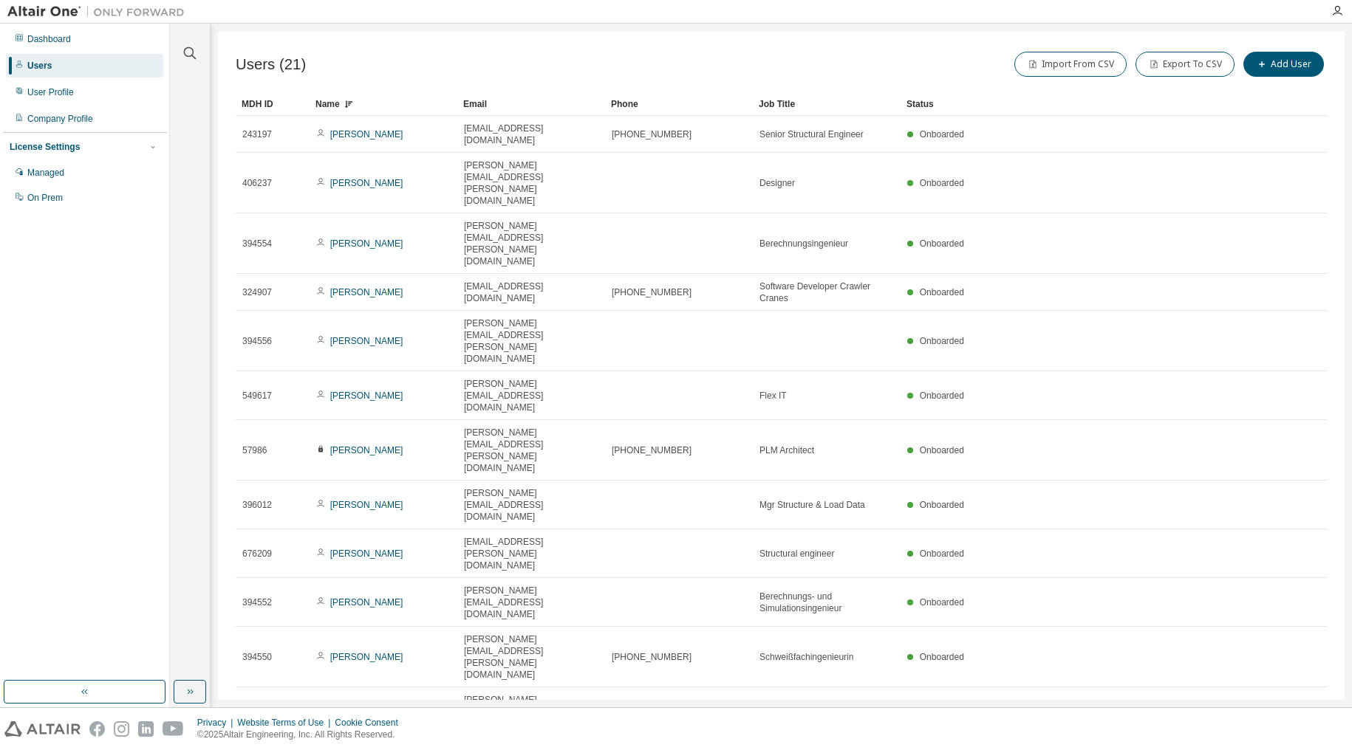
click at [334, 106] on div "Name" at bounding box center [383, 104] width 136 height 24
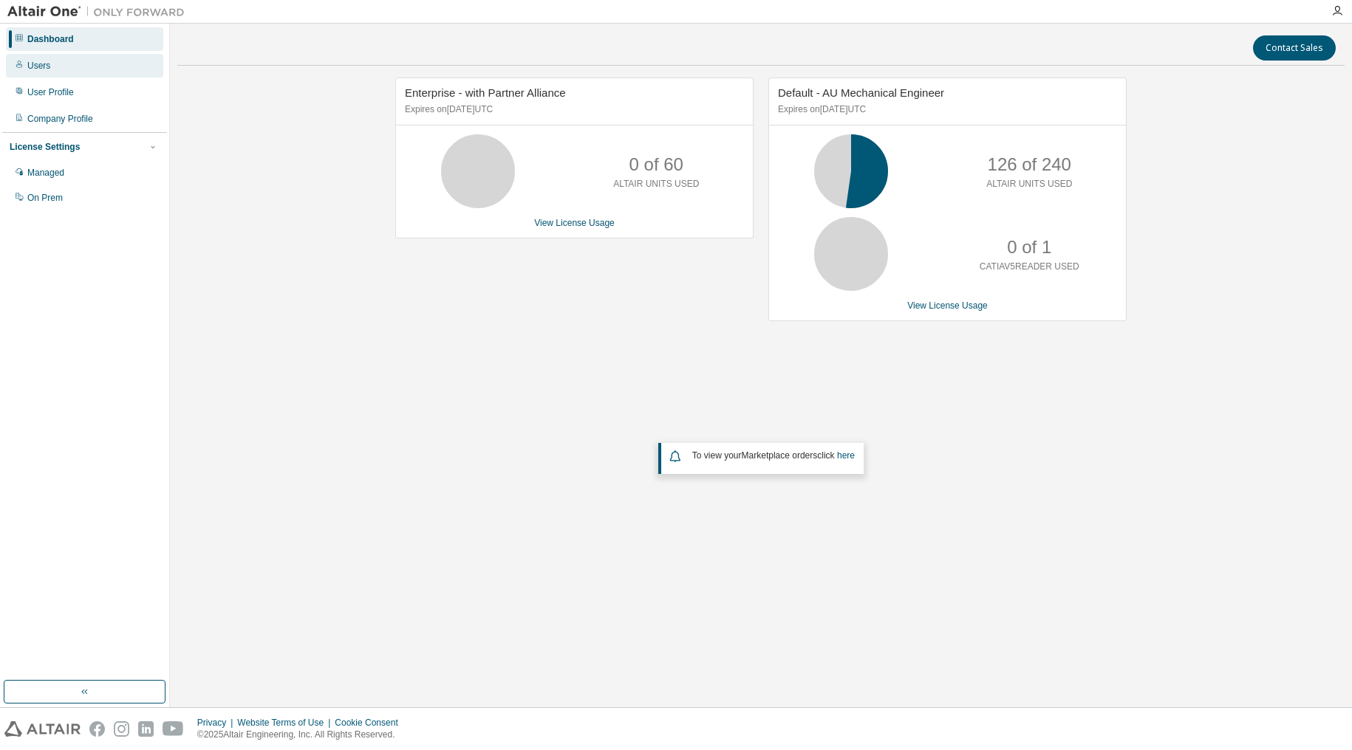
click at [33, 69] on div "Users" at bounding box center [38, 66] width 23 height 12
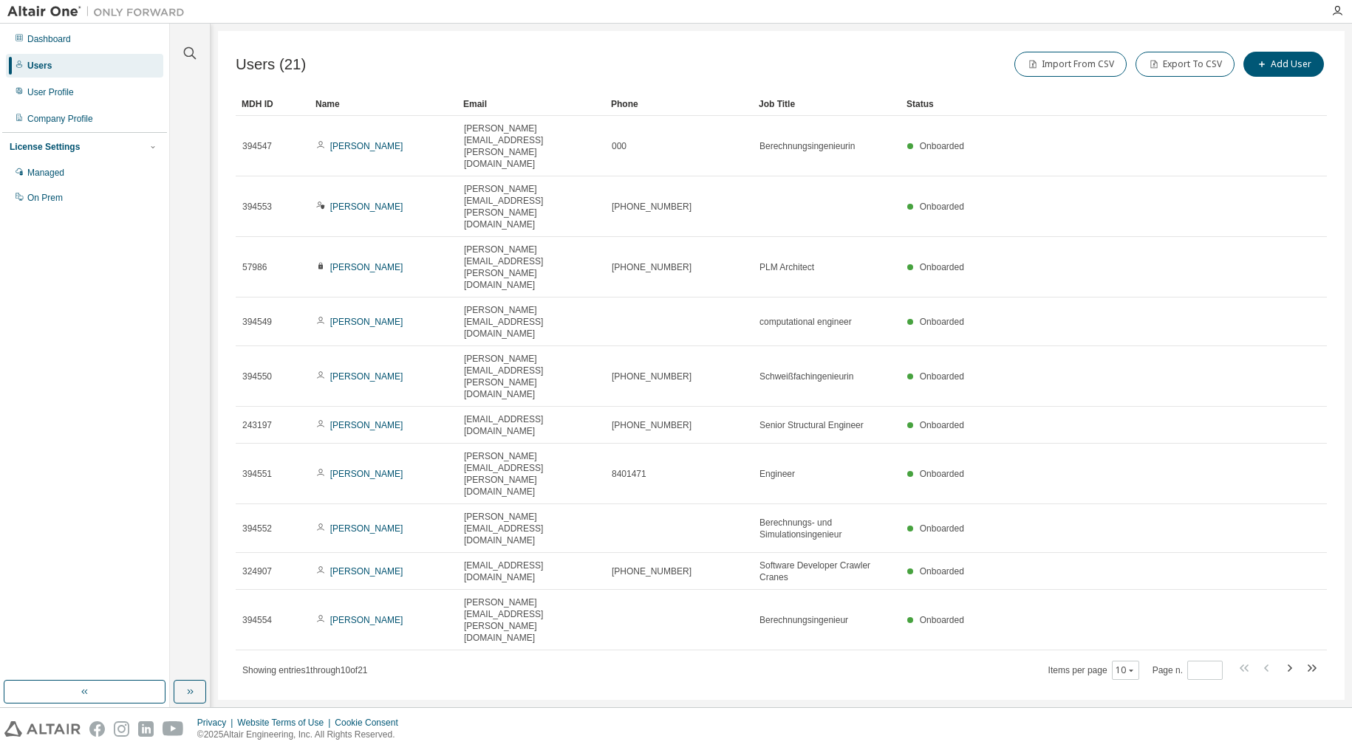
click at [1142, 660] on div "Items per page 10 Page n. *" at bounding box center [1184, 670] width 272 height 21
click at [1135, 666] on icon "button" at bounding box center [1130, 670] width 9 height 9
click at [1134, 479] on div "50" at bounding box center [1172, 483] width 118 height 18
type button "50"
click at [35, 89] on div "User Profile" at bounding box center [50, 92] width 47 height 12
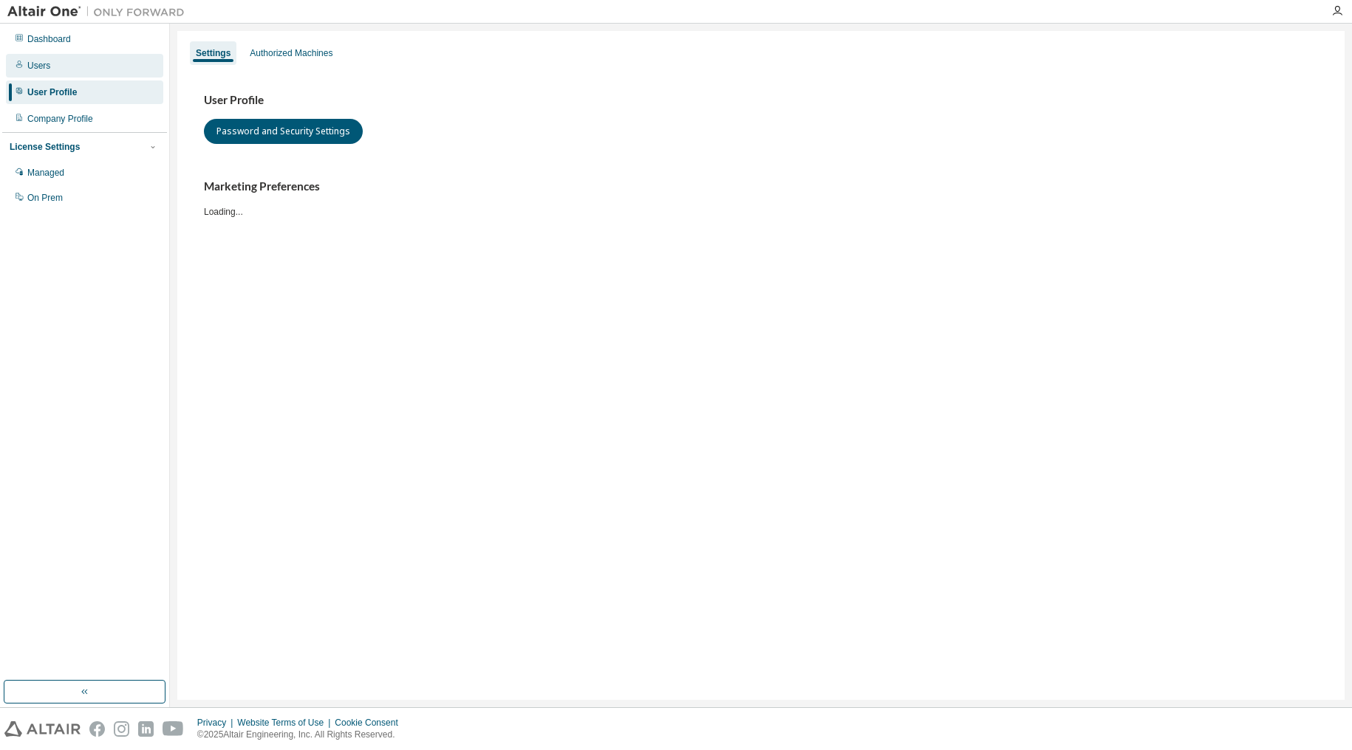
click at [42, 69] on div "Users" at bounding box center [38, 66] width 23 height 12
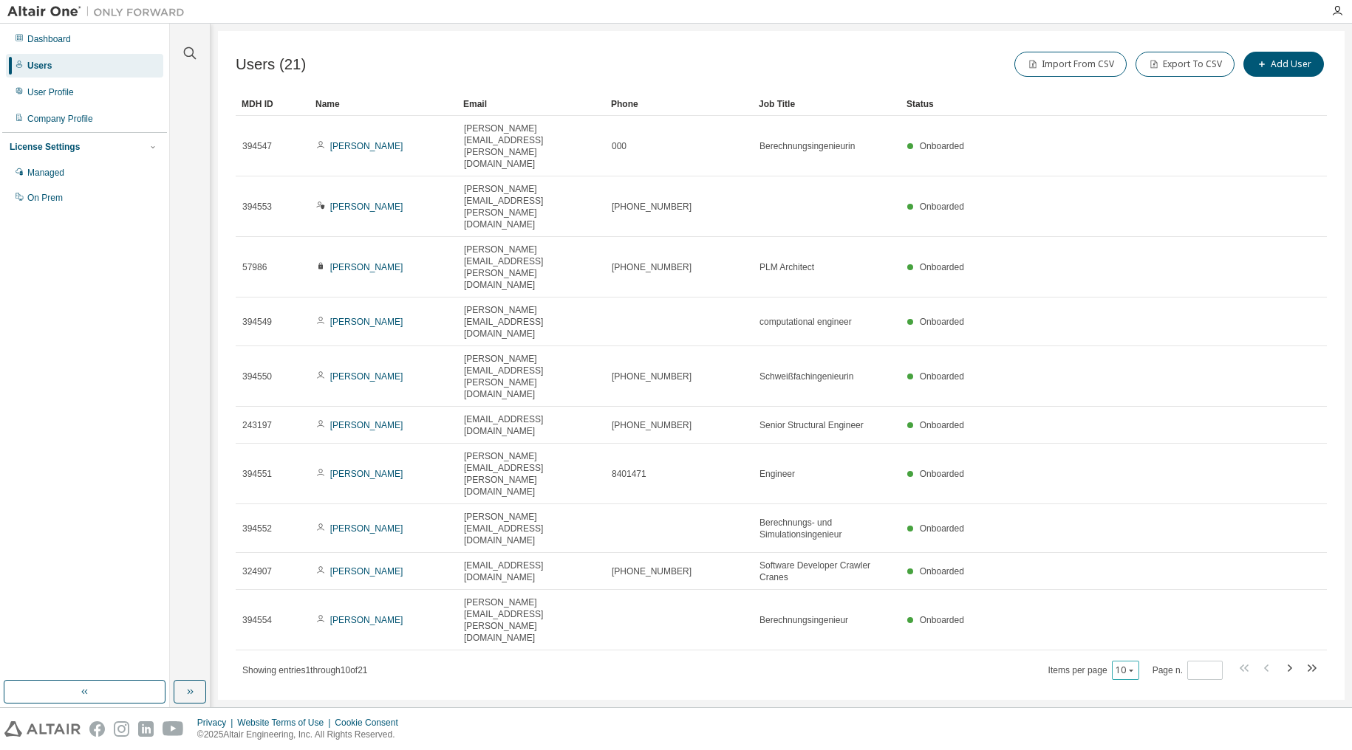
click at [1132, 665] on button "10" at bounding box center [1125, 671] width 20 height 12
click at [1136, 480] on div "50" at bounding box center [1172, 483] width 118 height 18
click at [327, 106] on div "Name" at bounding box center [383, 104] width 136 height 24
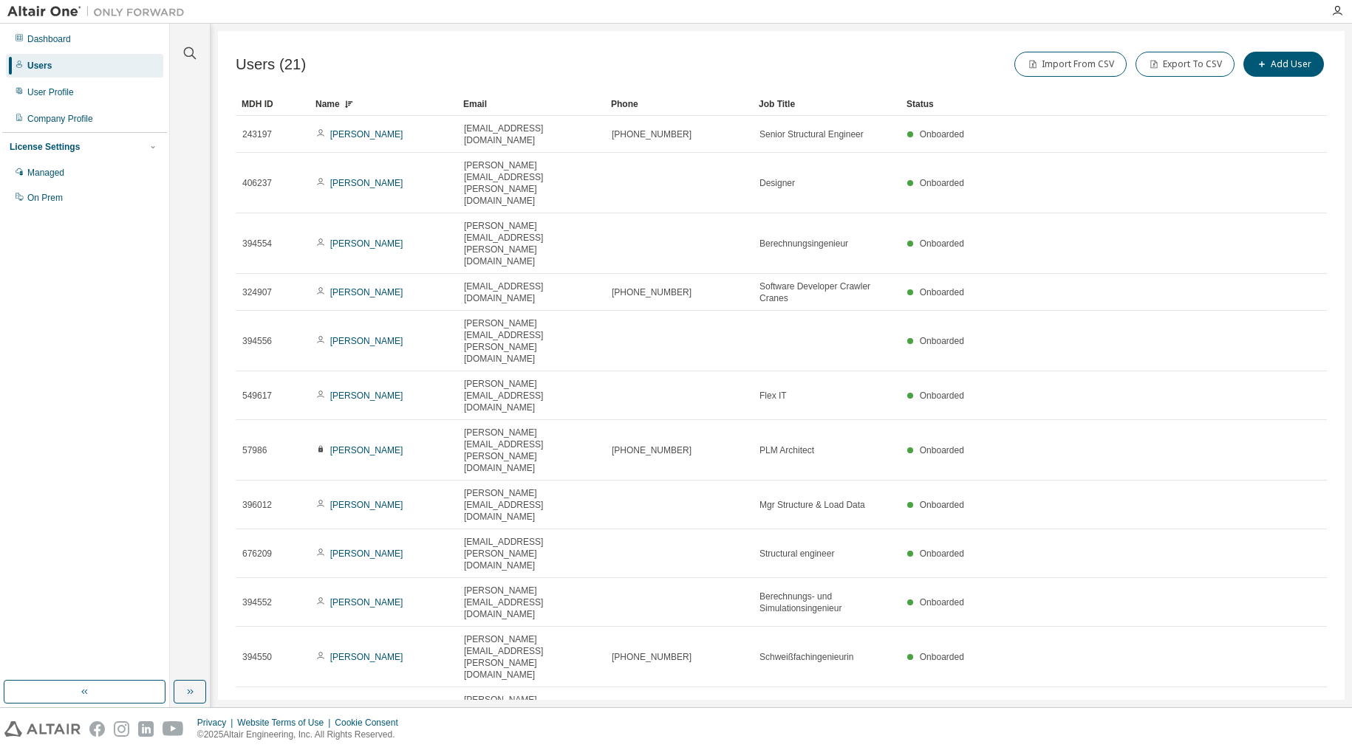
click at [343, 101] on div "Name" at bounding box center [383, 104] width 136 height 24
